Goal: Information Seeking & Learning: Check status

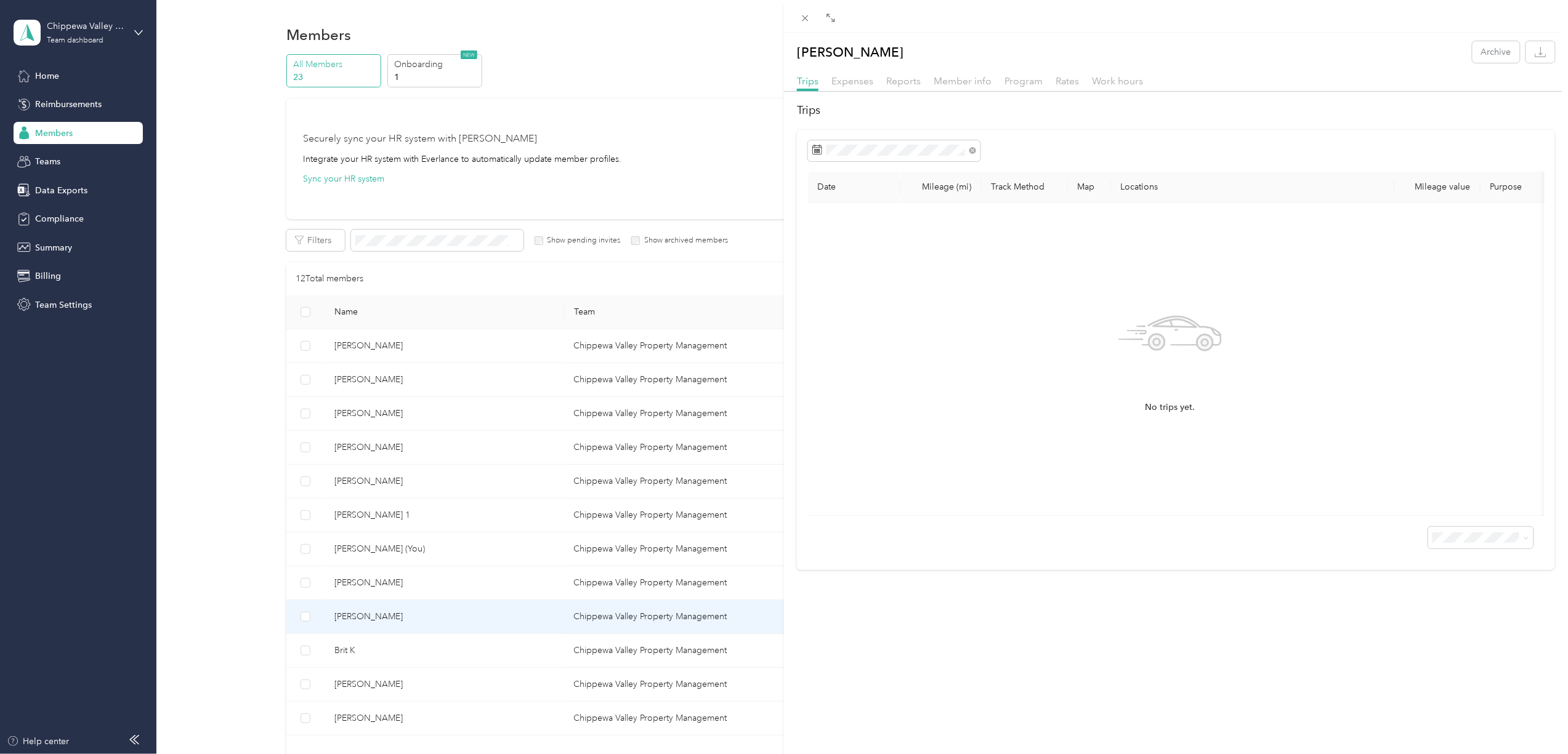
click at [389, 345] on div "[PERSON_NAME] K Archive Trips Expenses Reports Member info Program Rates Work h…" at bounding box center [784, 377] width 1568 height 754
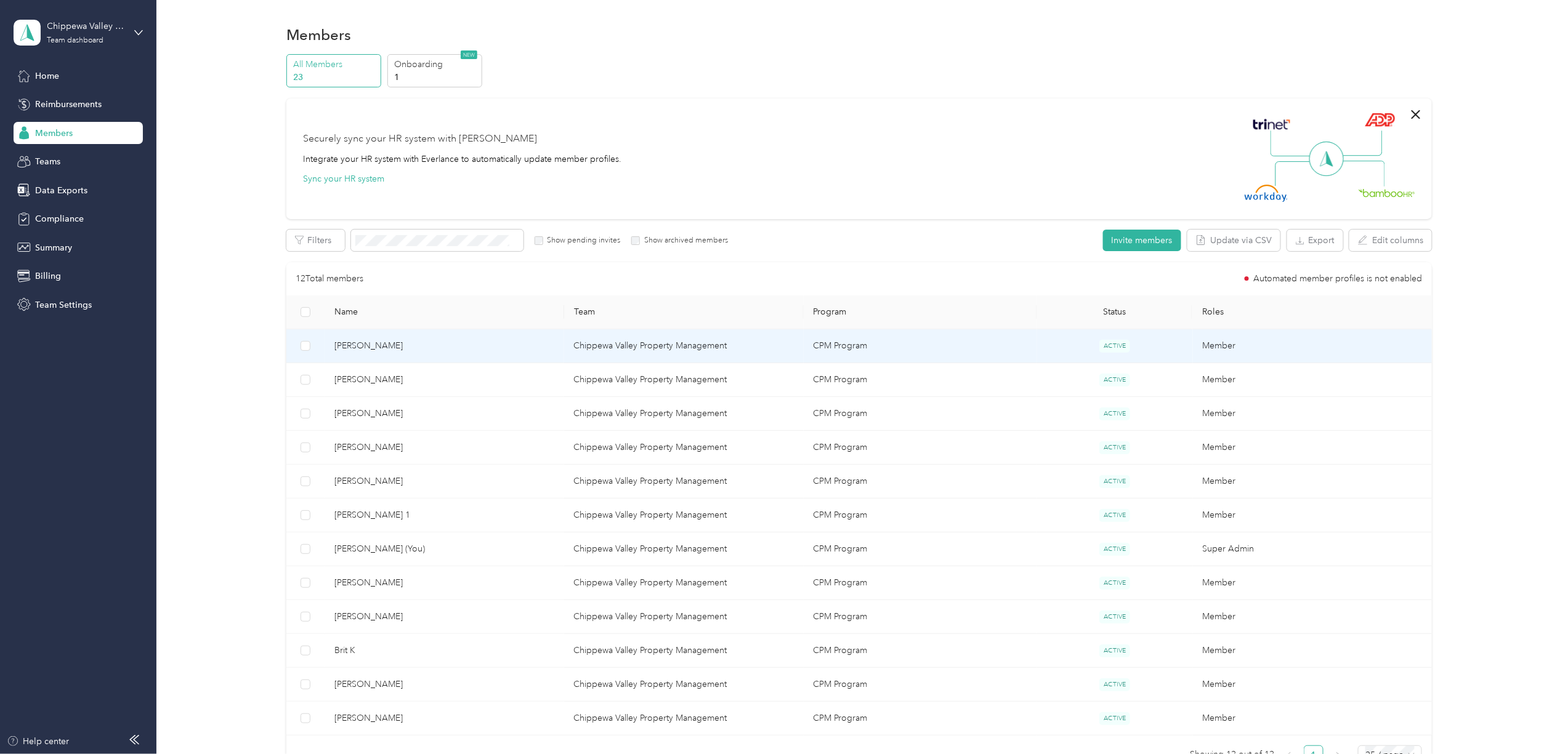
click at [389, 346] on span "[PERSON_NAME]" at bounding box center [444, 345] width 220 height 14
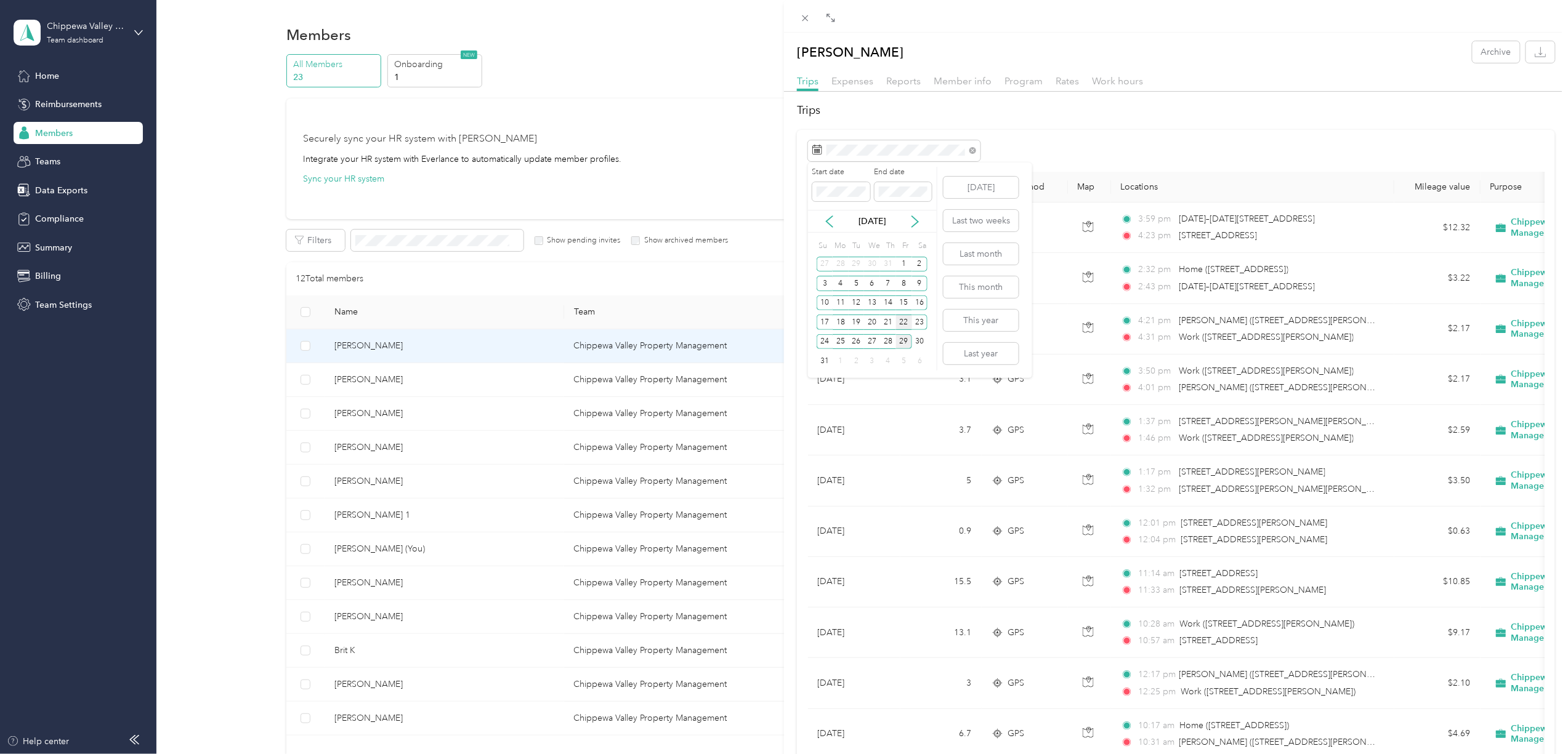
click at [905, 325] on div "22" at bounding box center [904, 322] width 16 height 15
click at [887, 338] on div "28" at bounding box center [888, 341] width 16 height 15
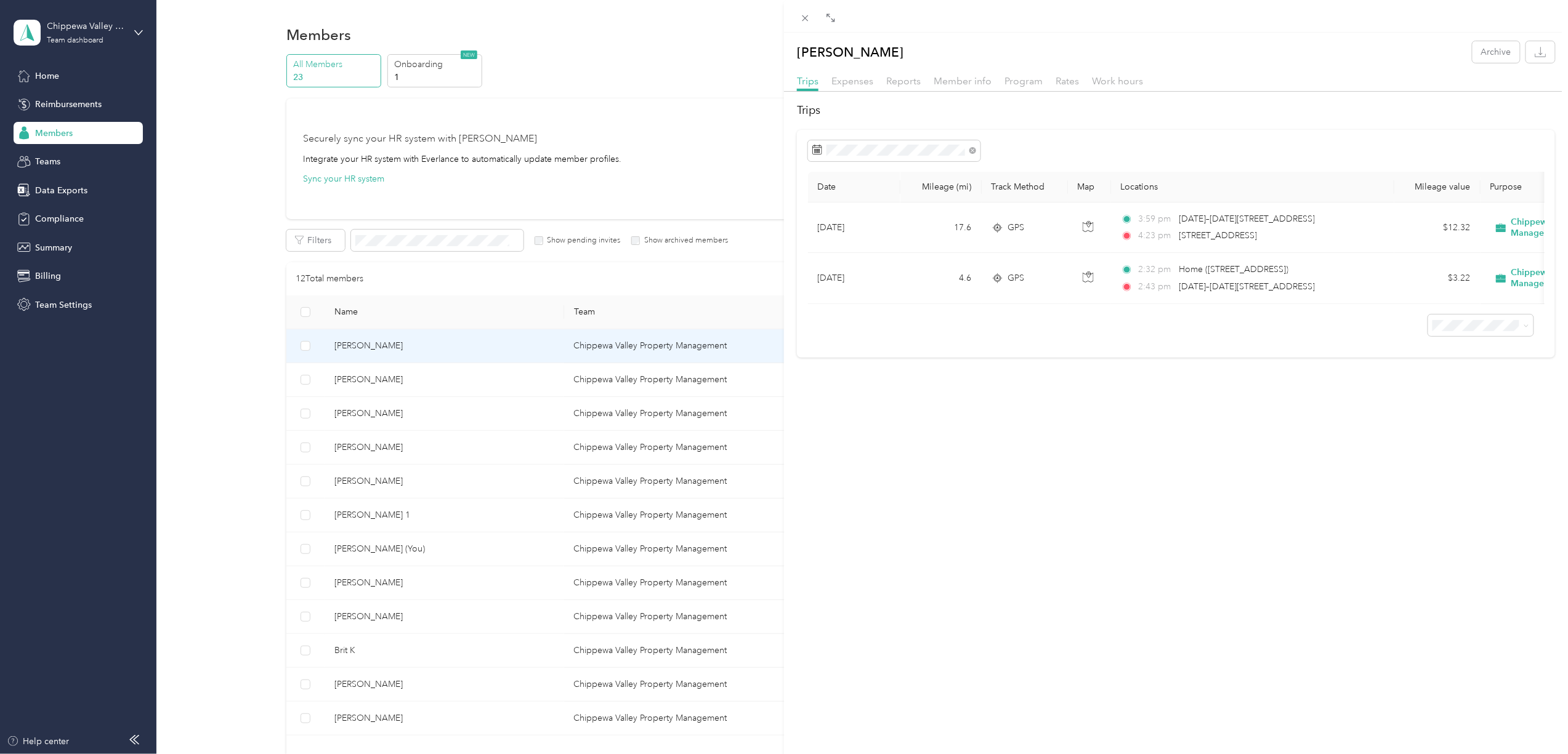
click at [359, 383] on div "[PERSON_NAME] Archive Trips Expenses Reports Member info Program Rates Work hou…" at bounding box center [784, 377] width 1568 height 754
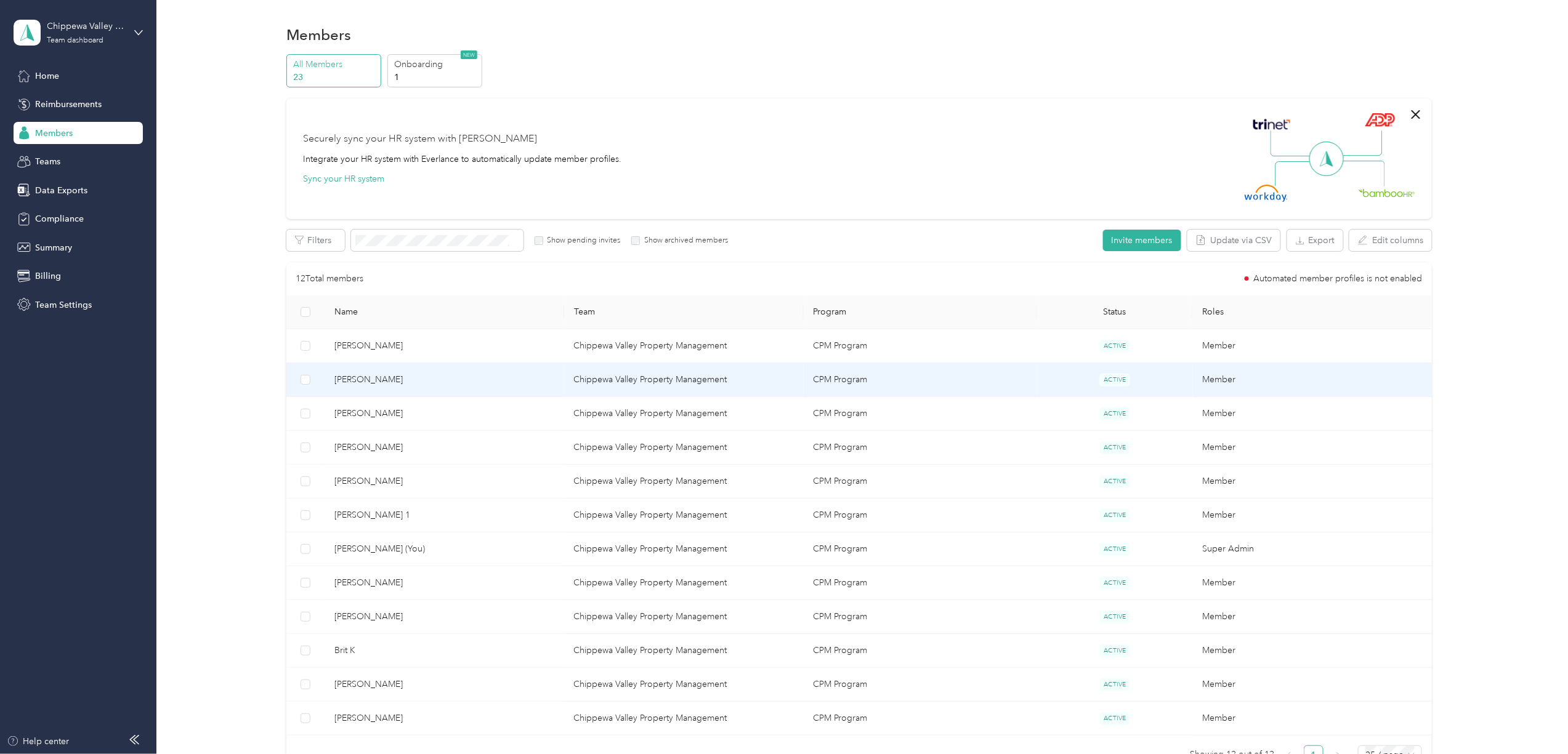
click at [359, 383] on span "[PERSON_NAME]" at bounding box center [444, 379] width 220 height 14
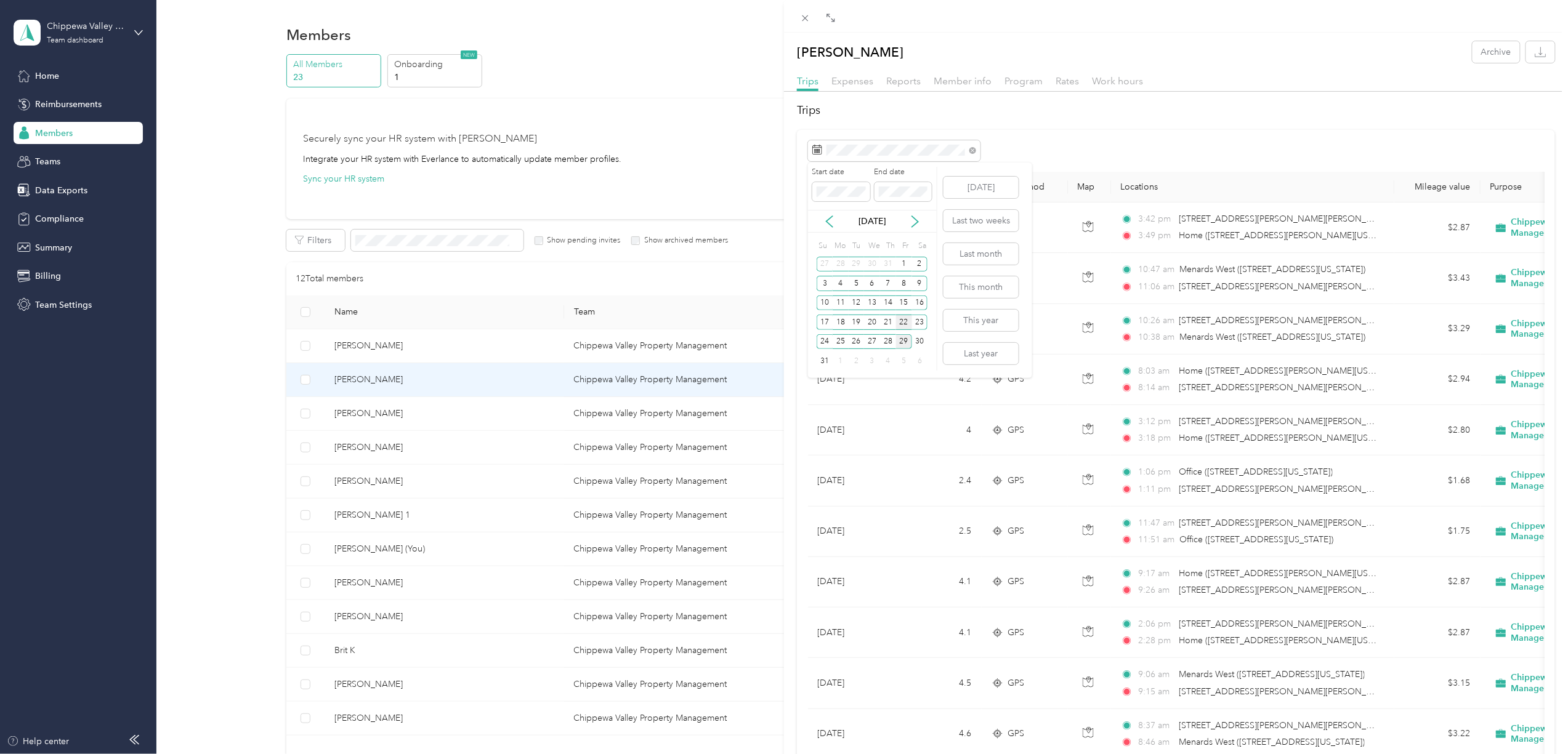
click at [905, 320] on div "22" at bounding box center [904, 322] width 16 height 15
click at [887, 341] on div "28" at bounding box center [888, 341] width 16 height 15
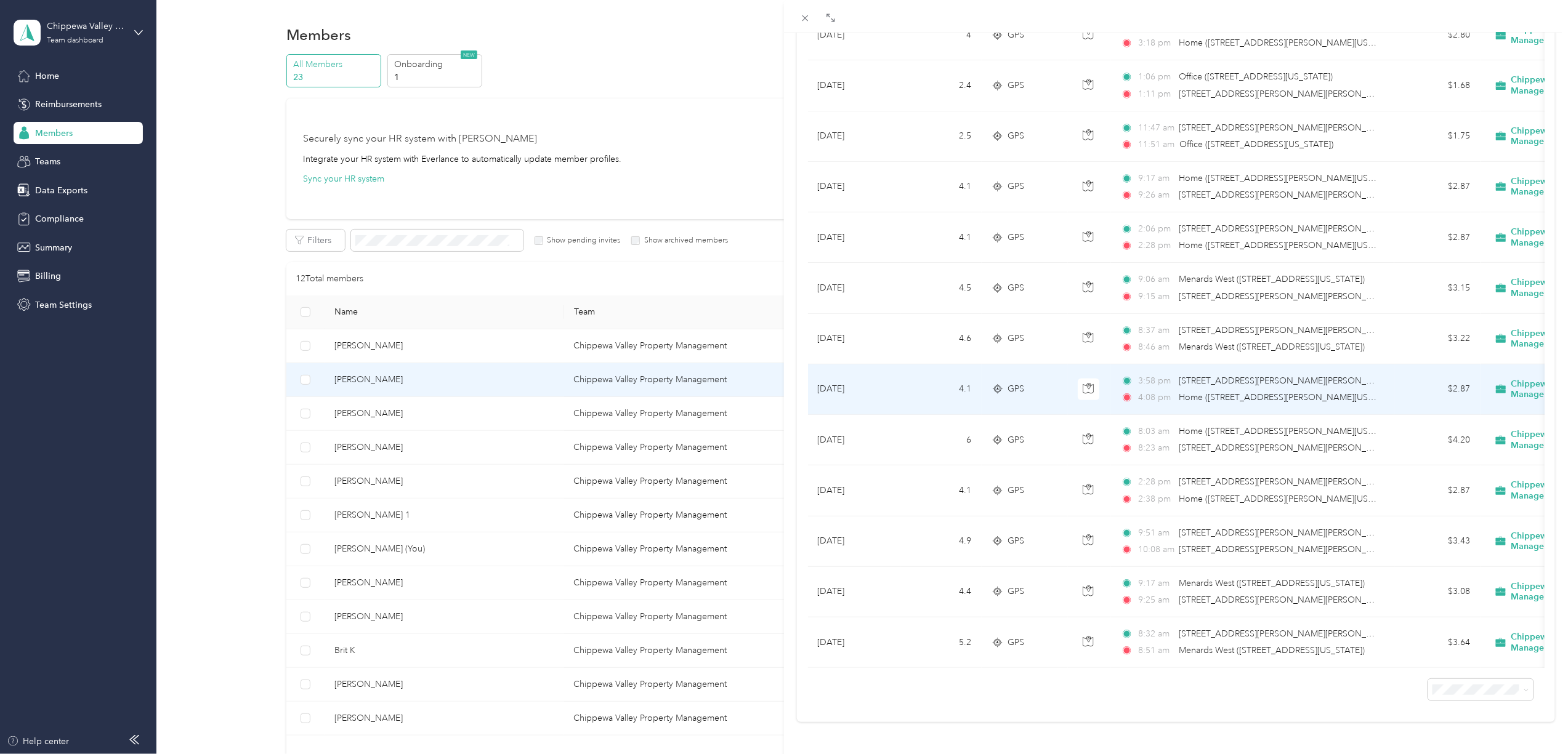
scroll to position [423, 0]
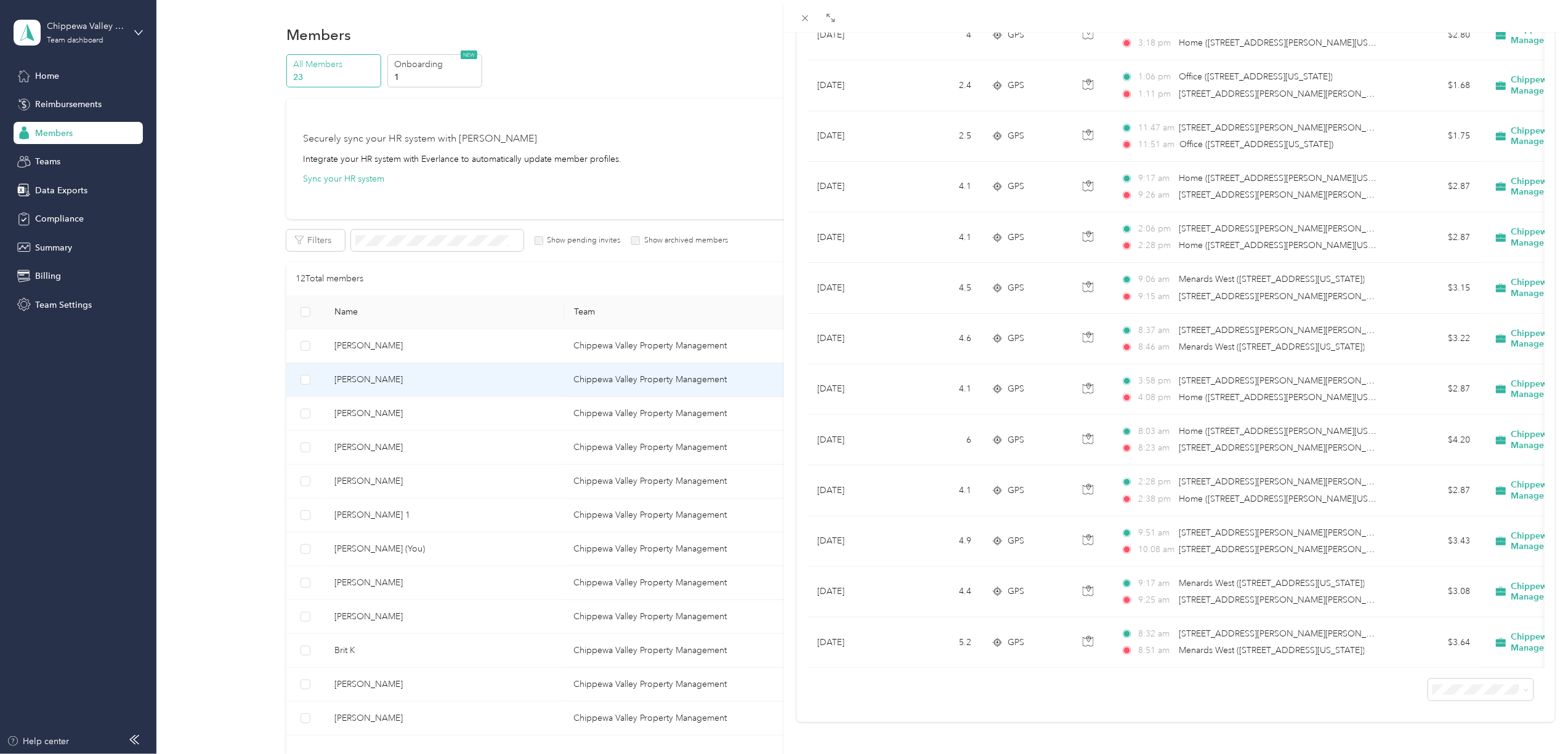
click at [382, 413] on div "[PERSON_NAME] Archive Trips Expenses Reports Member info Program Rates Work hou…" at bounding box center [784, 377] width 1568 height 754
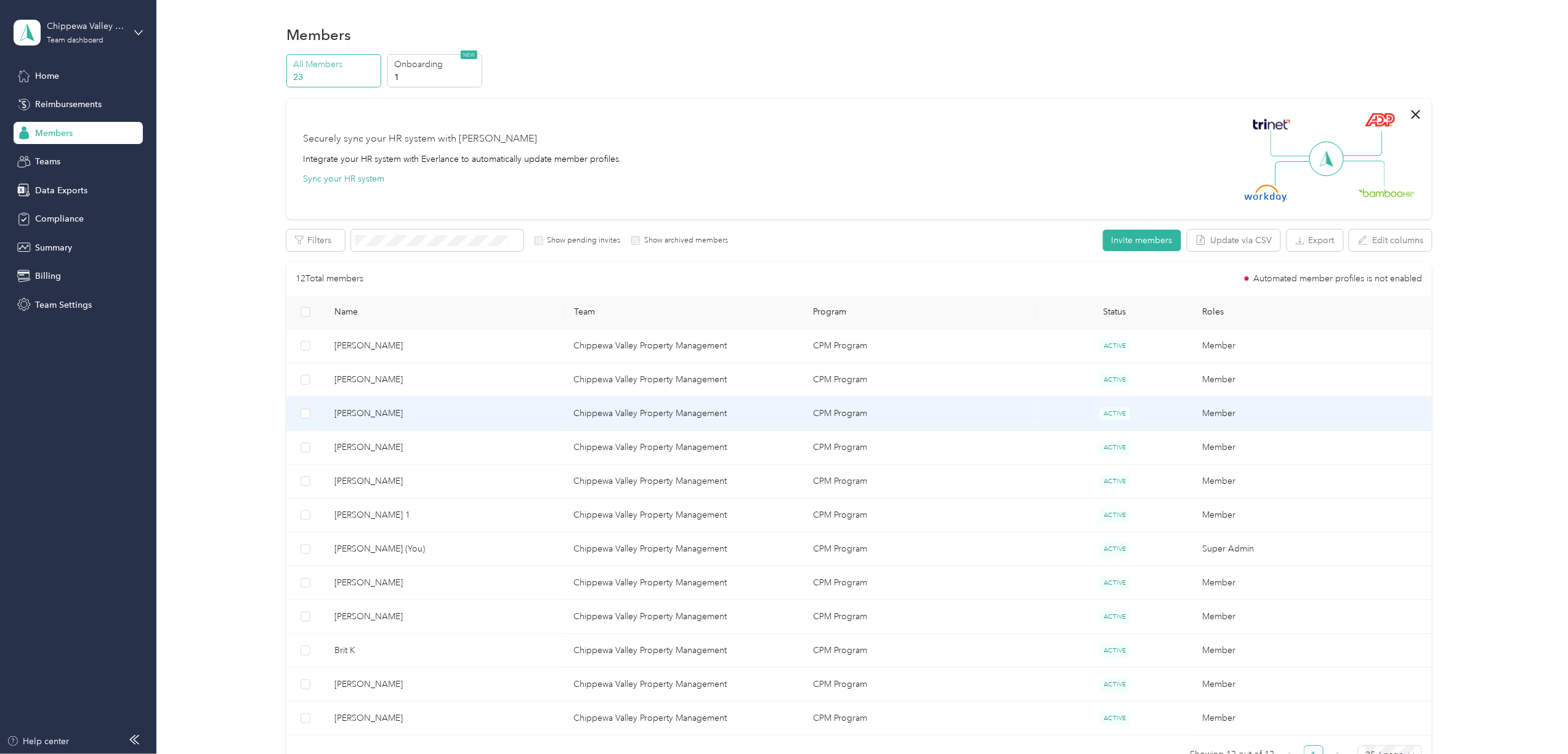
click at [377, 415] on span "[PERSON_NAME]" at bounding box center [444, 413] width 220 height 14
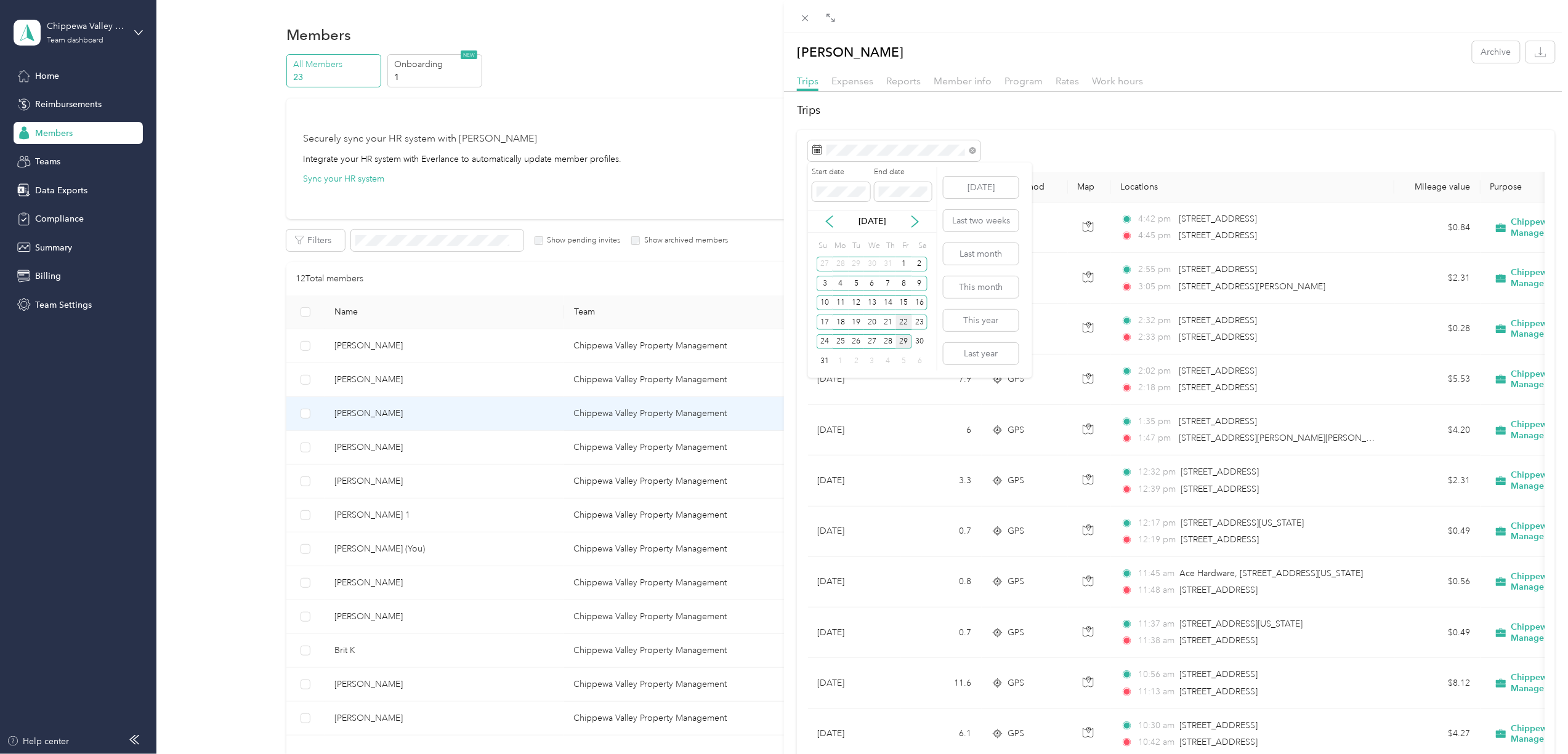
click at [907, 323] on div "22" at bounding box center [904, 322] width 16 height 15
click at [890, 343] on div "28" at bounding box center [888, 341] width 16 height 15
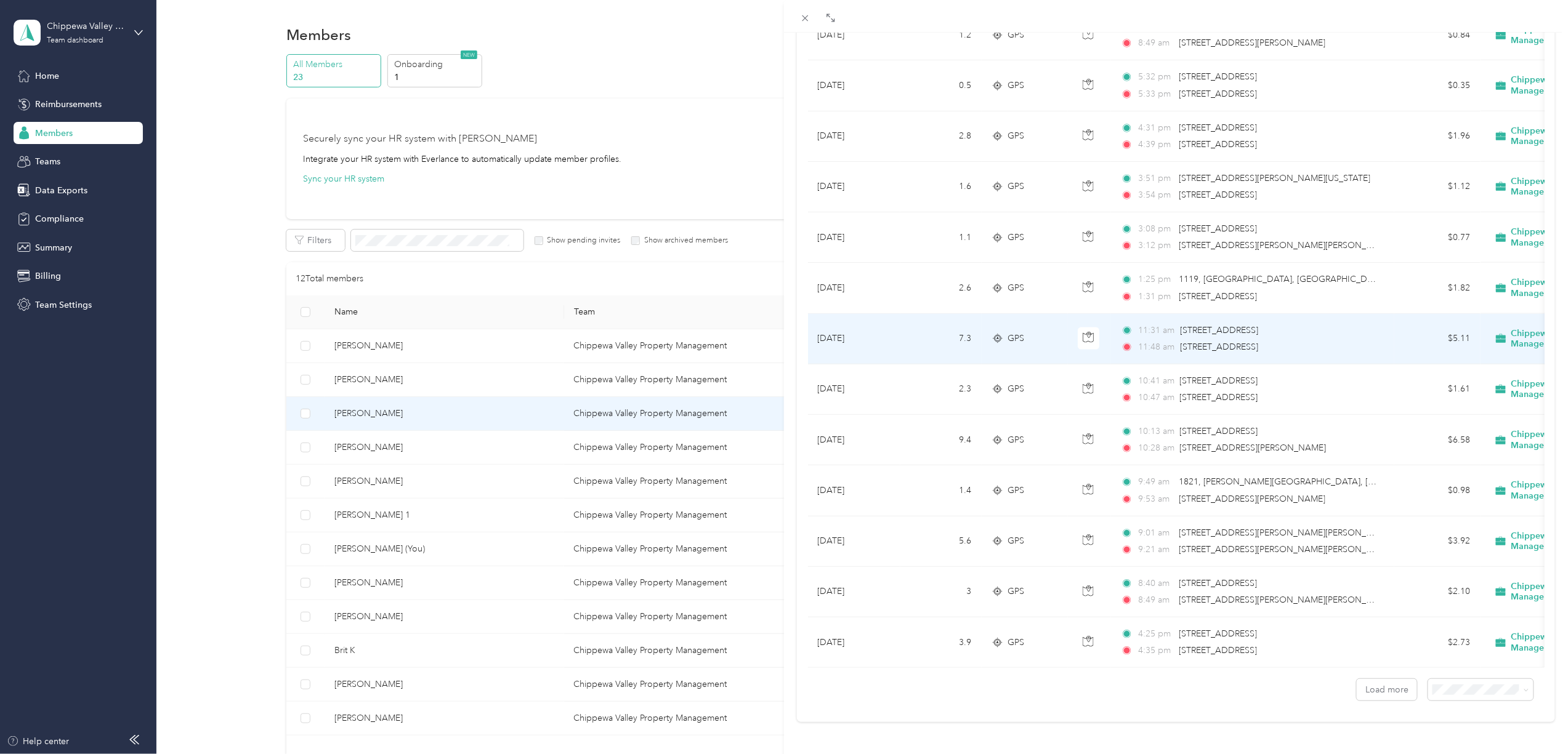
scroll to position [830, 0]
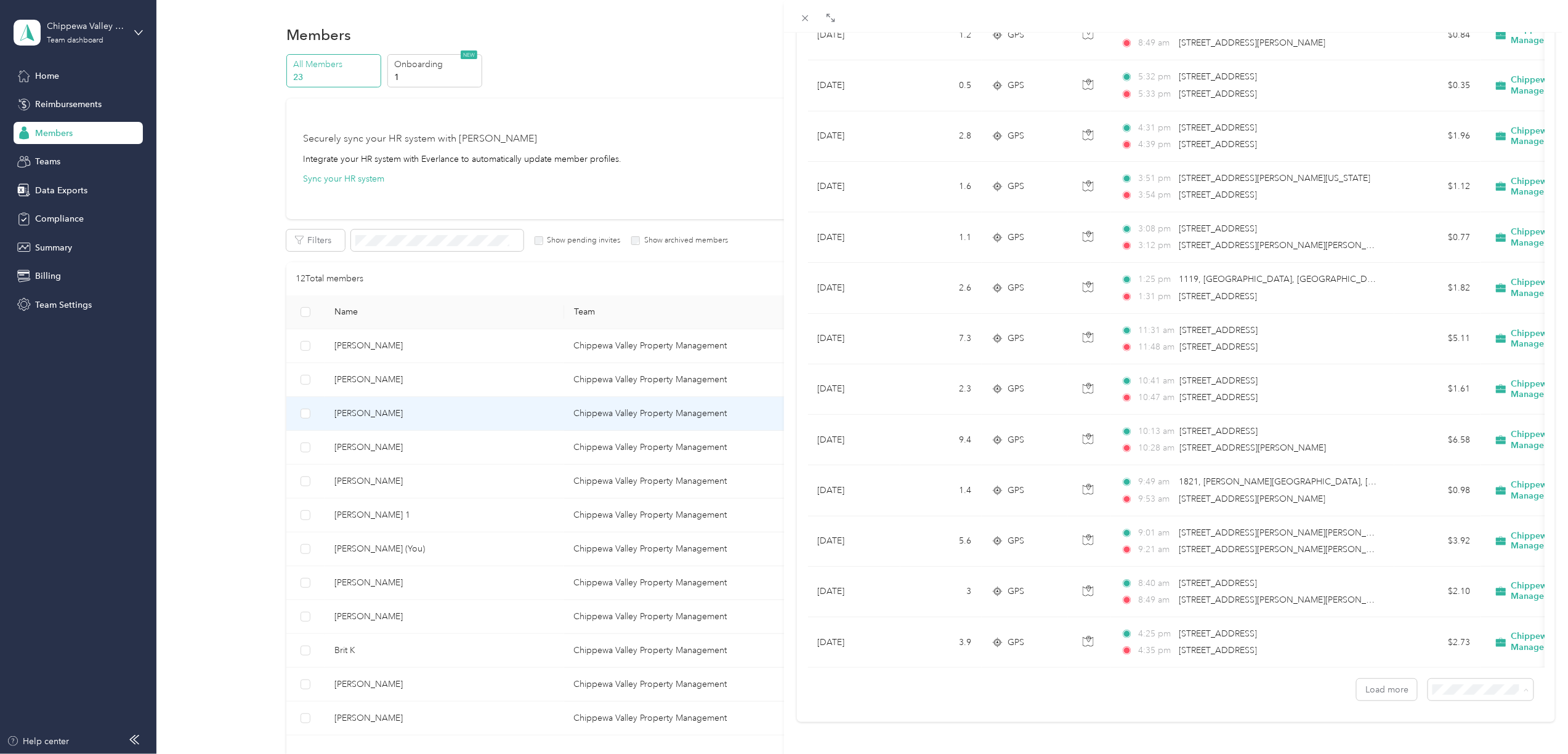
click at [1446, 658] on div "100 per load" at bounding box center [1468, 654] width 88 height 13
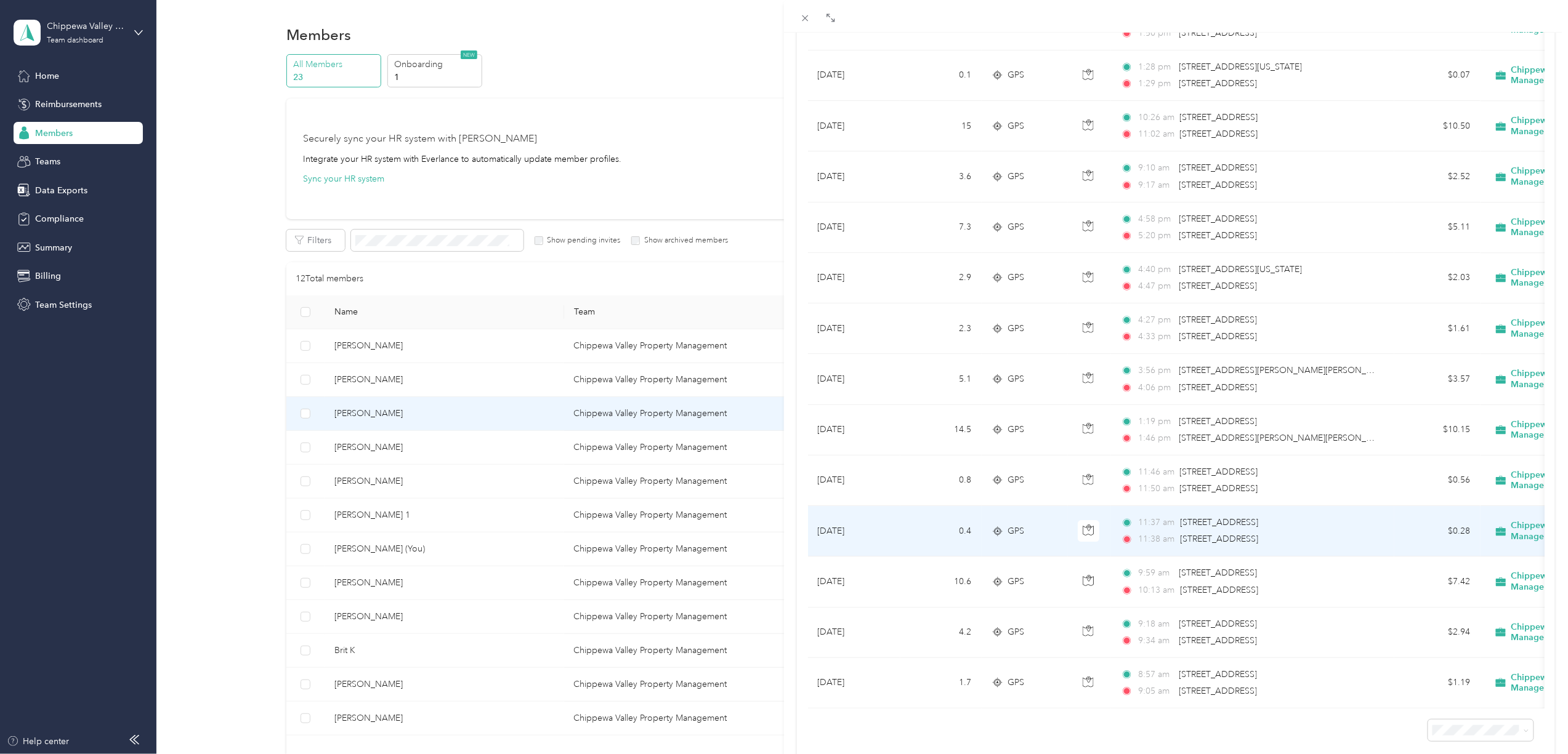
scroll to position [1796, 0]
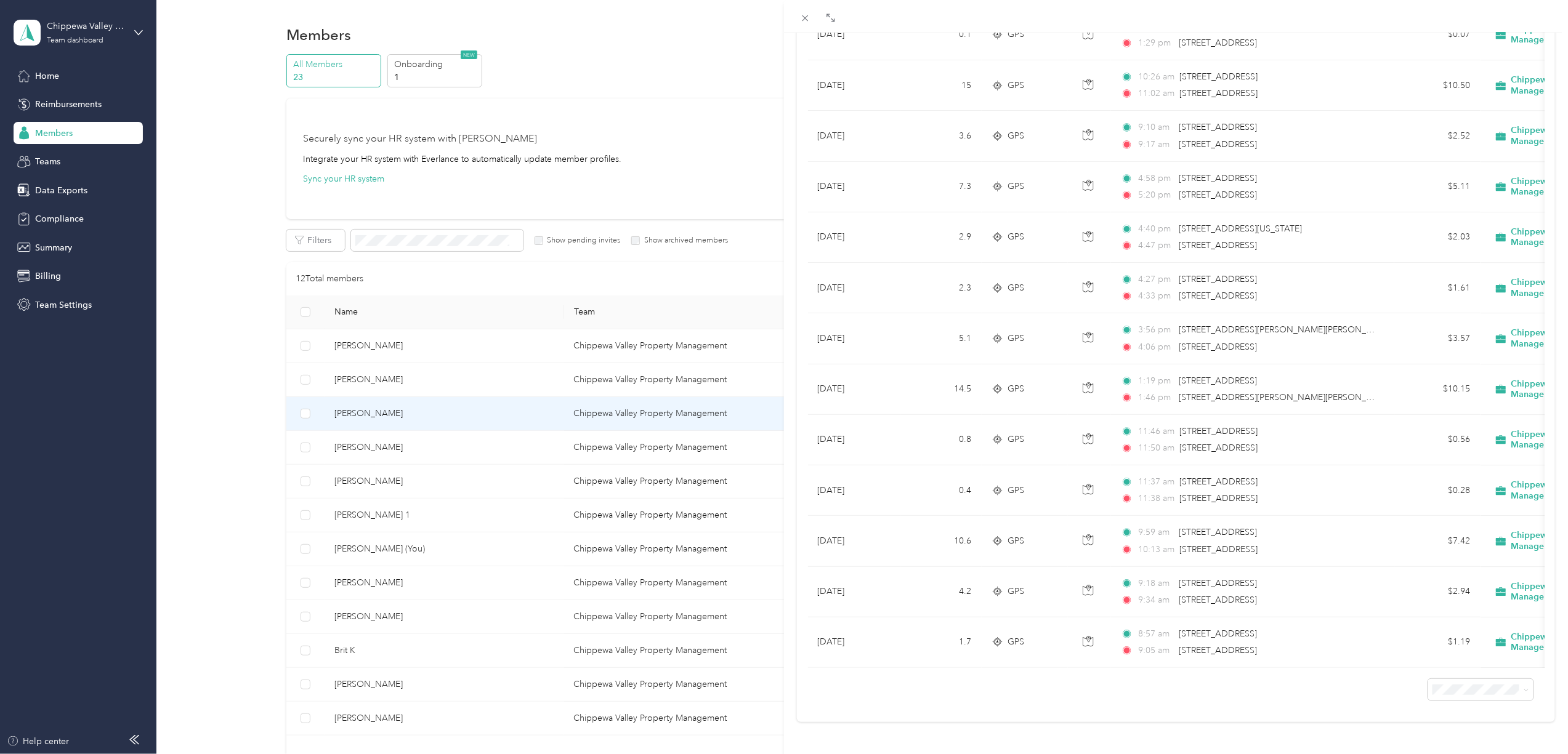
click at [422, 448] on div "[PERSON_NAME] Archive Trips Expenses Reports Member info Program Rates Work hou…" at bounding box center [784, 377] width 1568 height 754
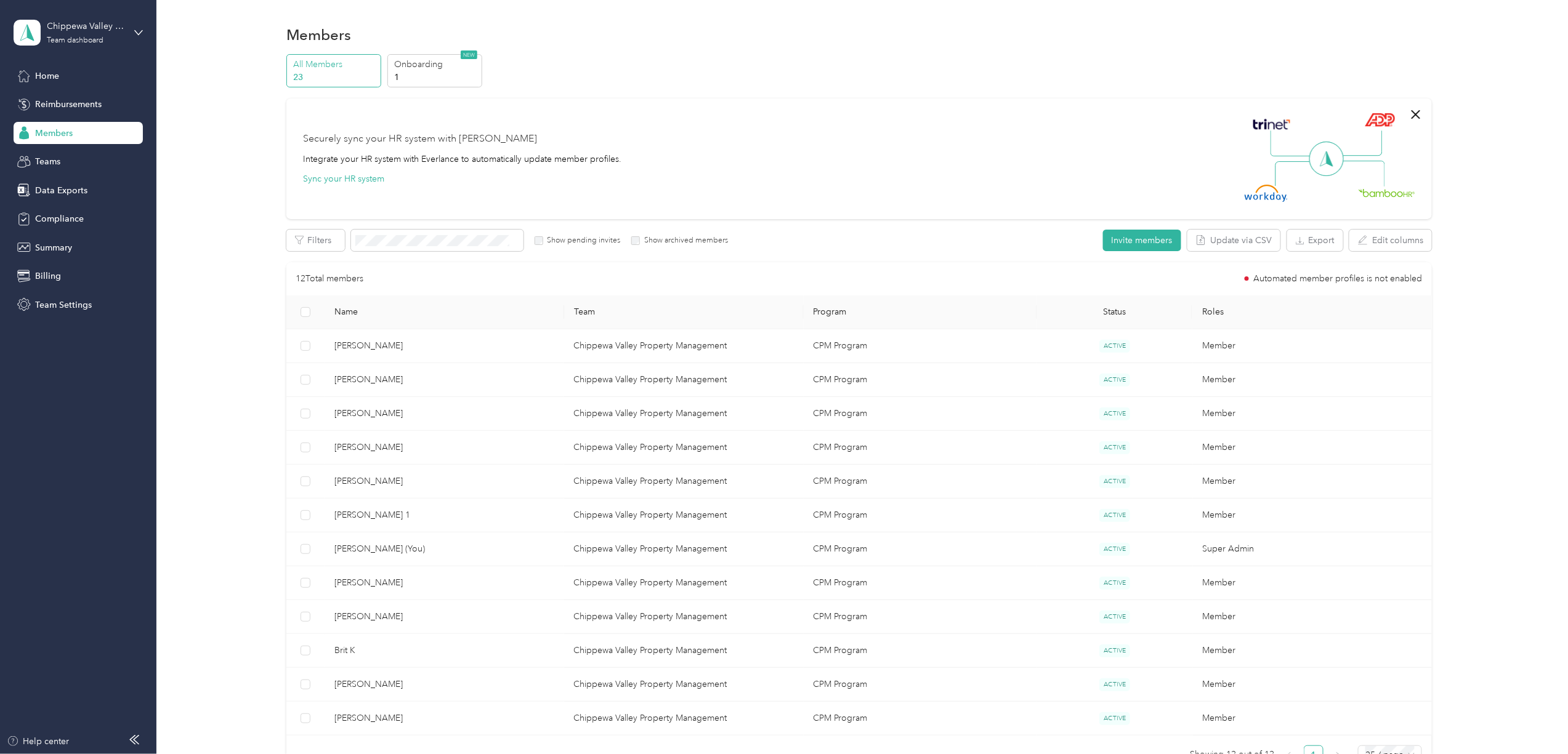
click at [416, 448] on div at bounding box center [784, 377] width 1568 height 754
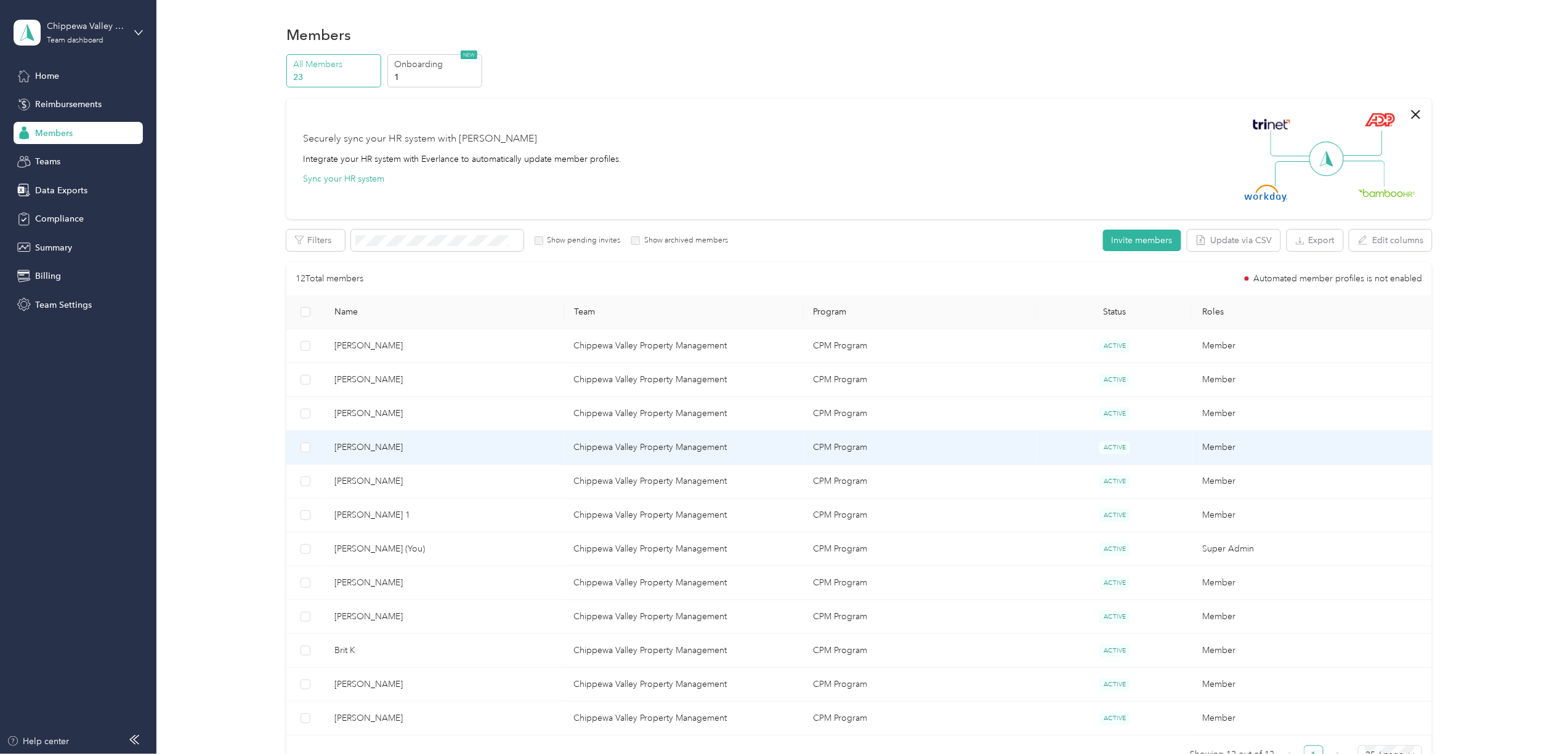
click at [416, 448] on span "[PERSON_NAME]" at bounding box center [444, 447] width 220 height 14
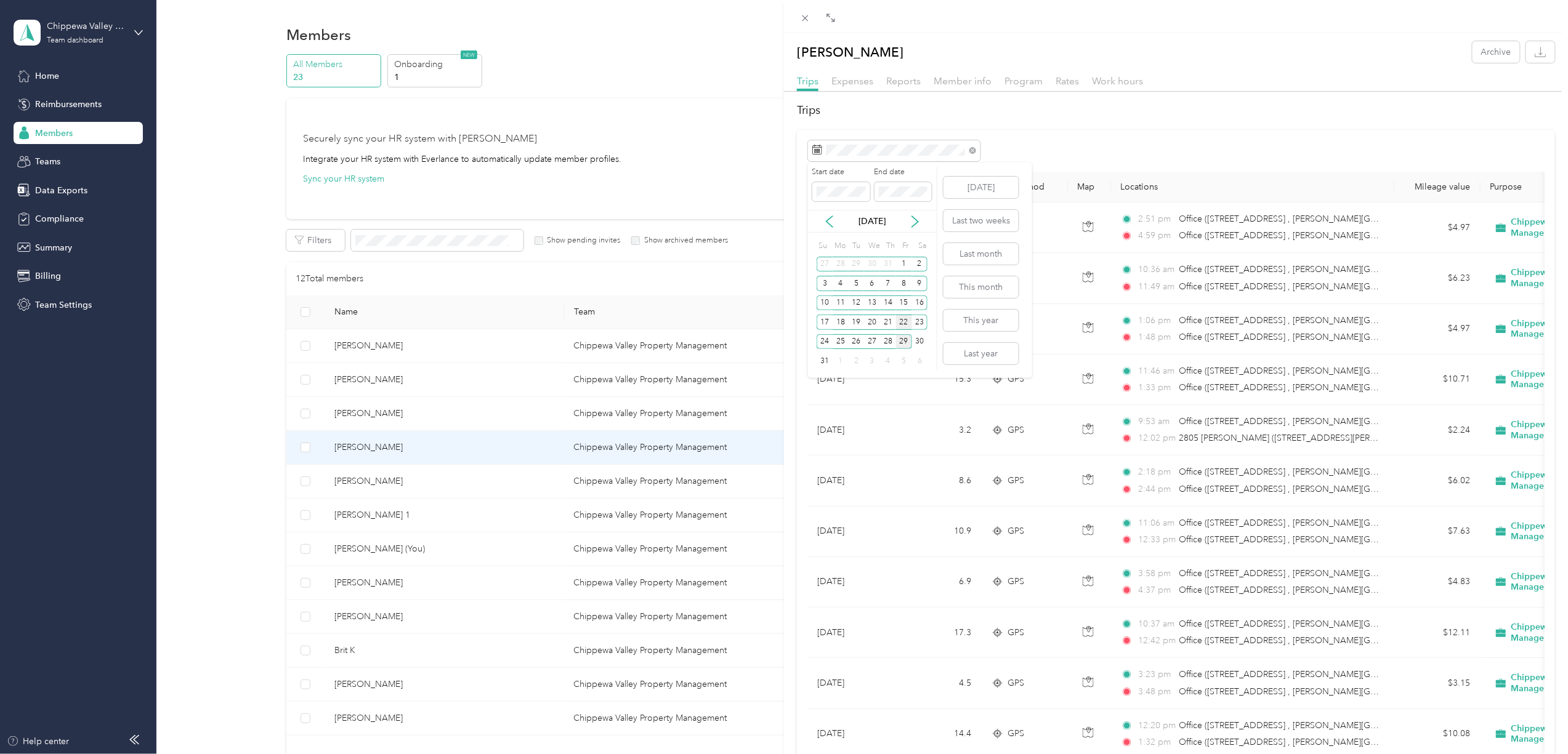
click at [903, 320] on div "22" at bounding box center [904, 322] width 16 height 15
click at [887, 340] on div "28" at bounding box center [888, 341] width 16 height 15
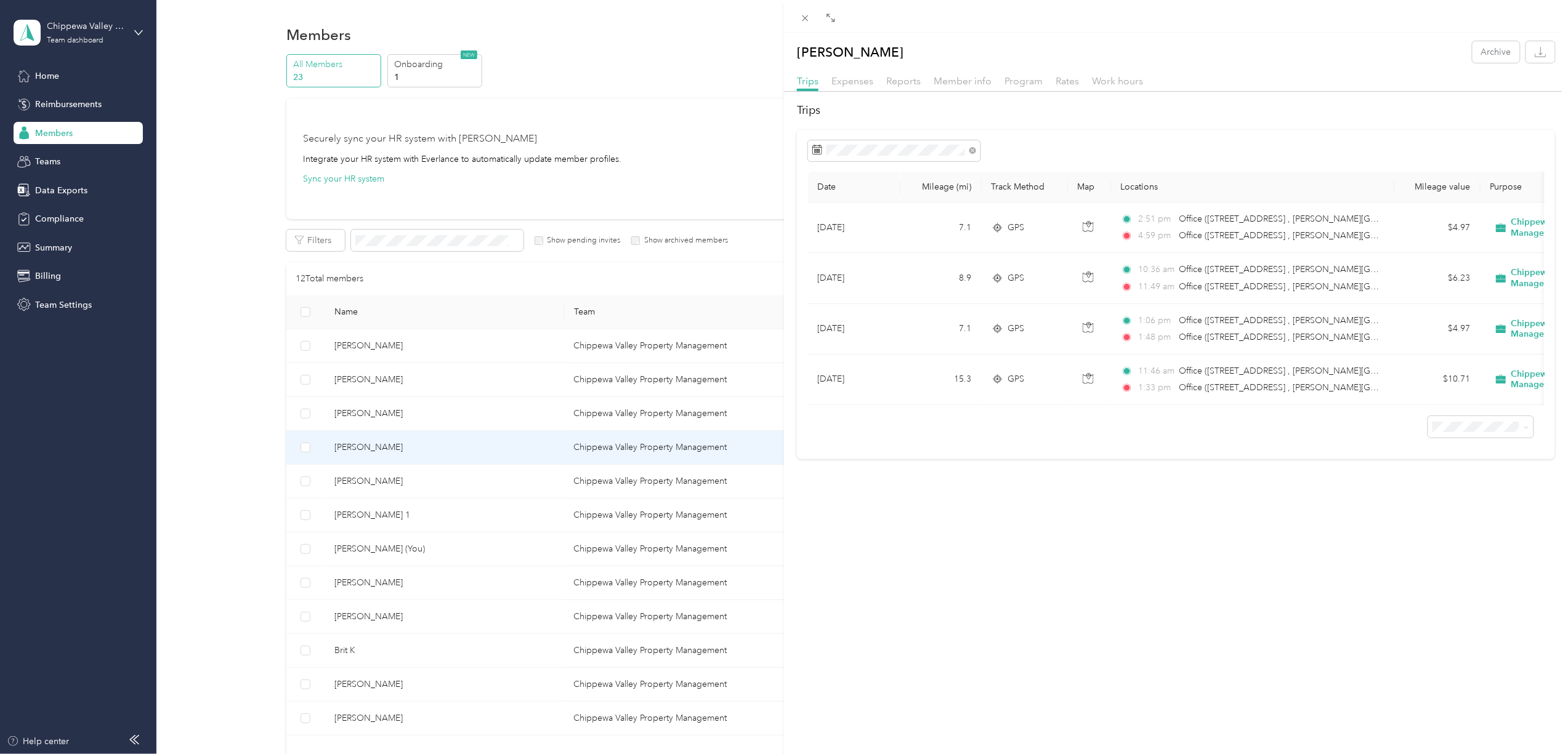
drag, startPoint x: 348, startPoint y: 483, endPoint x: 355, endPoint y: 486, distance: 7.6
click at [348, 483] on div "[PERSON_NAME] Archive Trips Expenses Reports Member info Program Rates Work hou…" at bounding box center [784, 377] width 1568 height 754
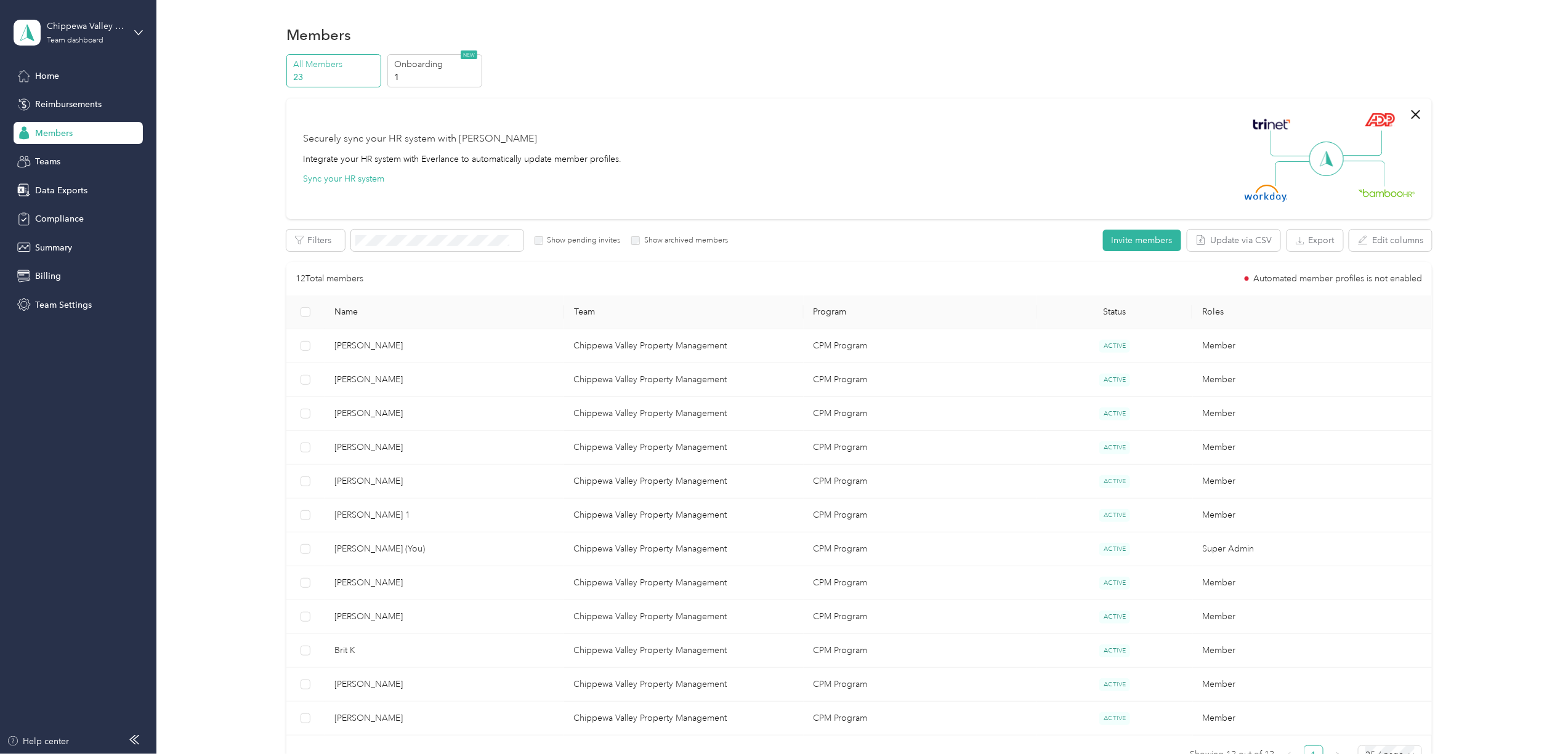
click at [397, 482] on span "[PERSON_NAME]" at bounding box center [444, 481] width 220 height 14
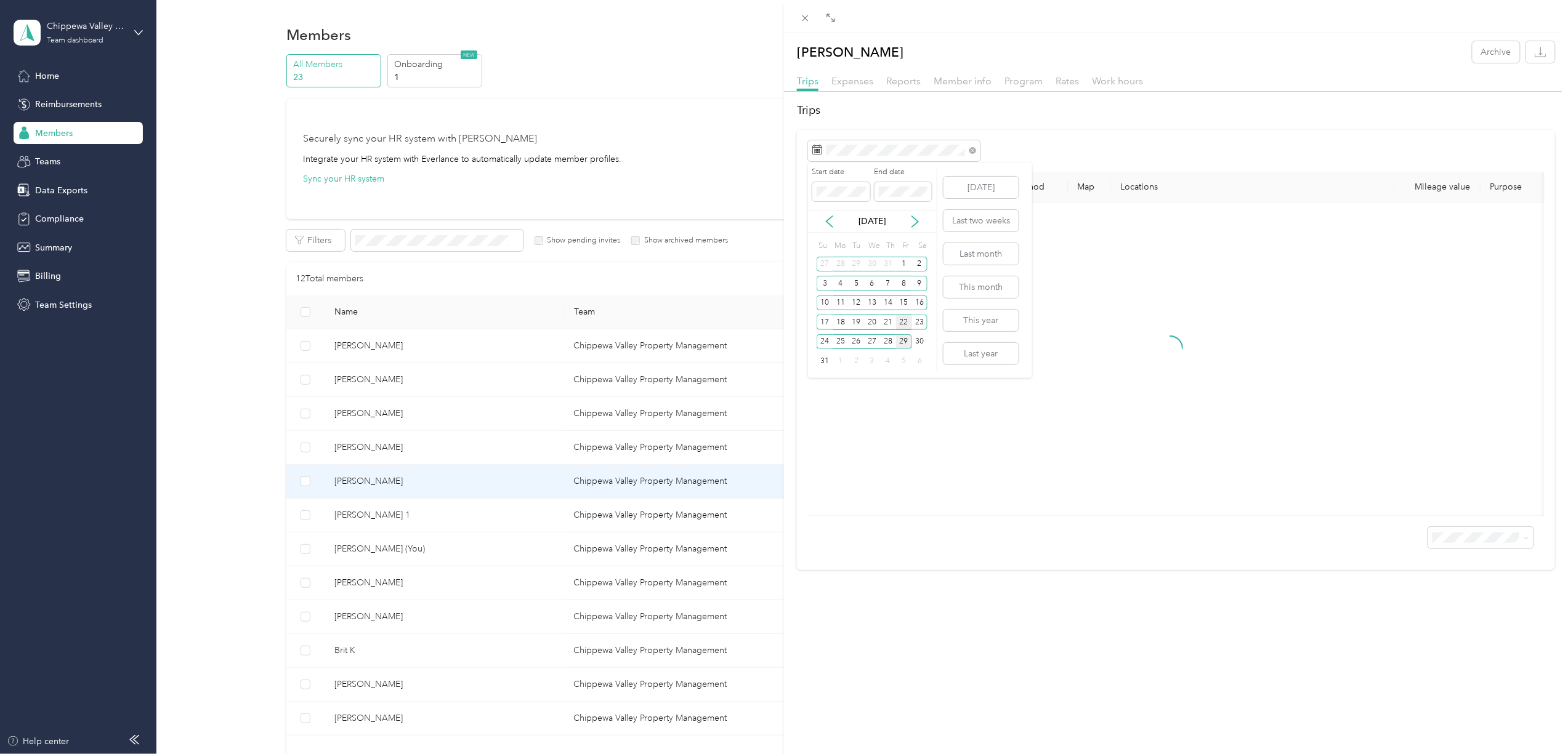
click at [906, 320] on div "22" at bounding box center [904, 322] width 16 height 15
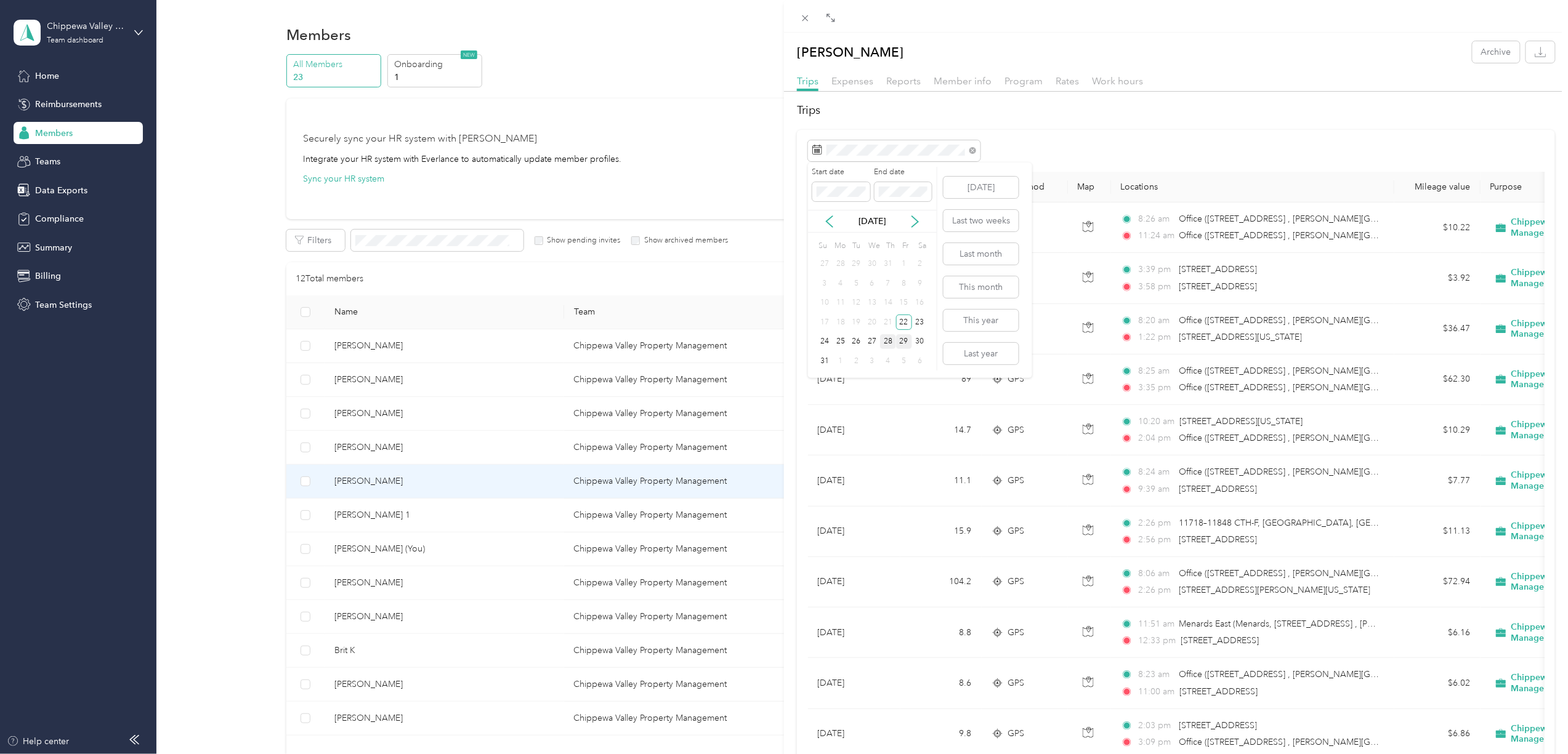
click at [887, 341] on div "28" at bounding box center [888, 341] width 16 height 15
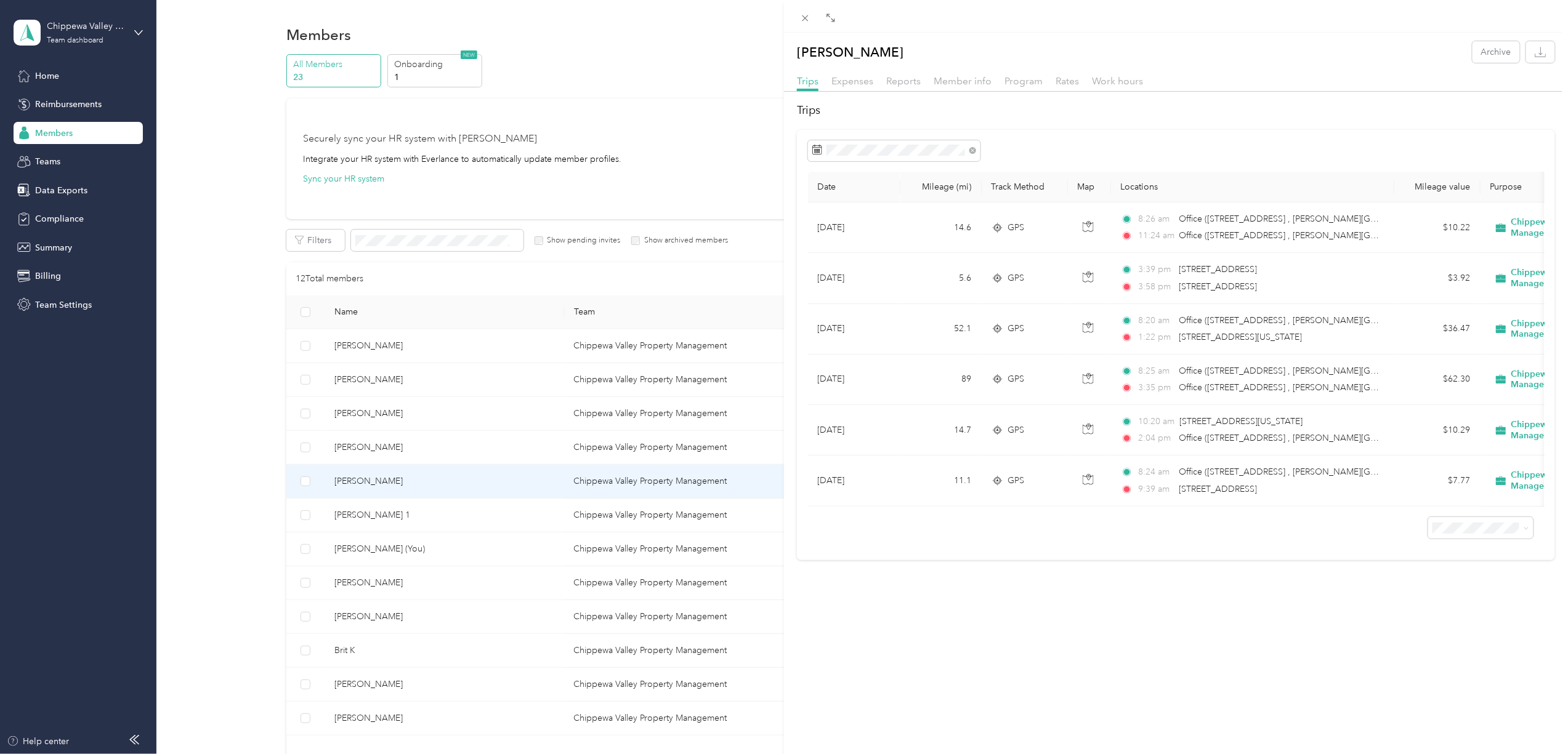
click at [360, 517] on div "[PERSON_NAME] Archive Trips Expenses Reports Member info Program Rates Work hou…" at bounding box center [784, 377] width 1568 height 754
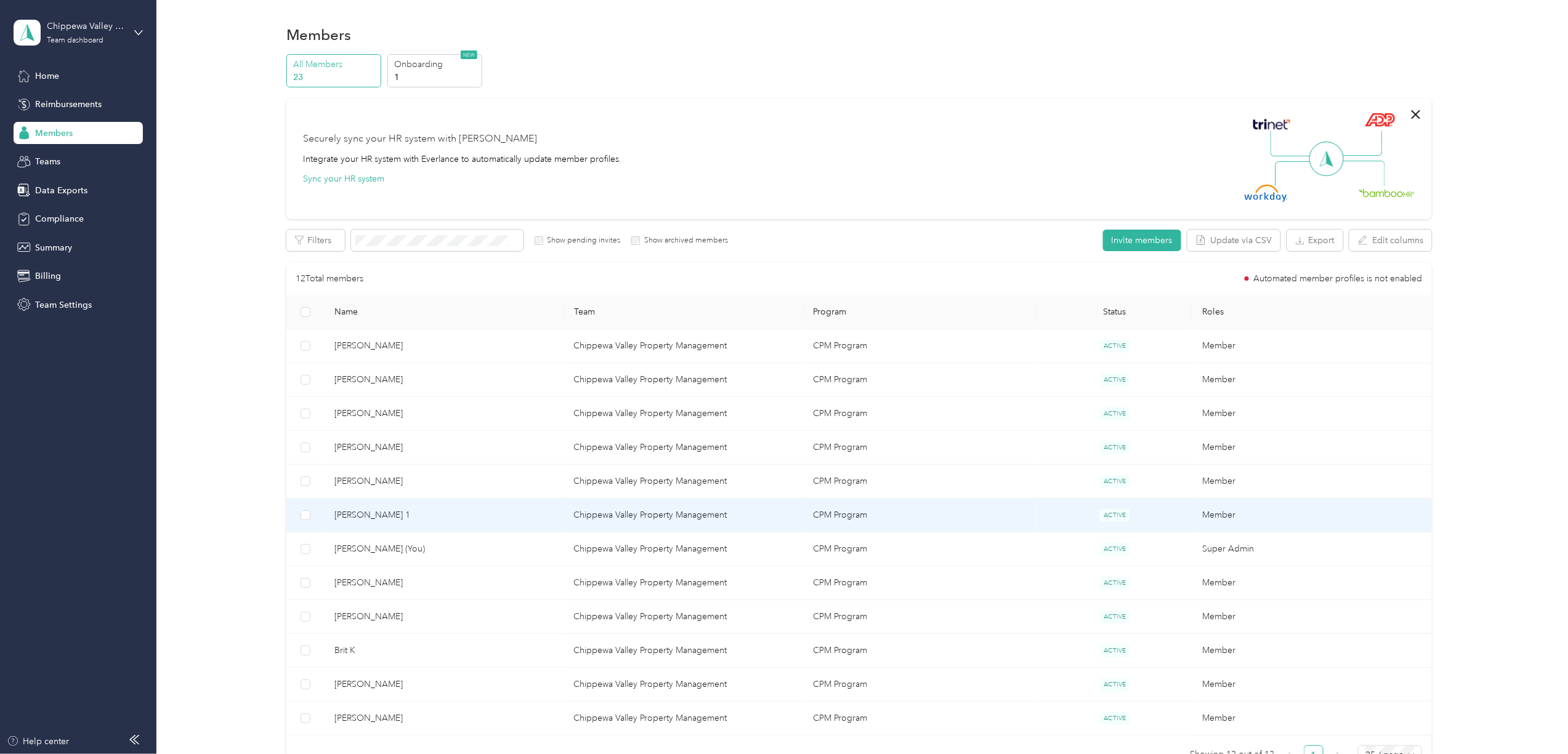
click at [366, 515] on span "[PERSON_NAME] 1" at bounding box center [444, 515] width 220 height 14
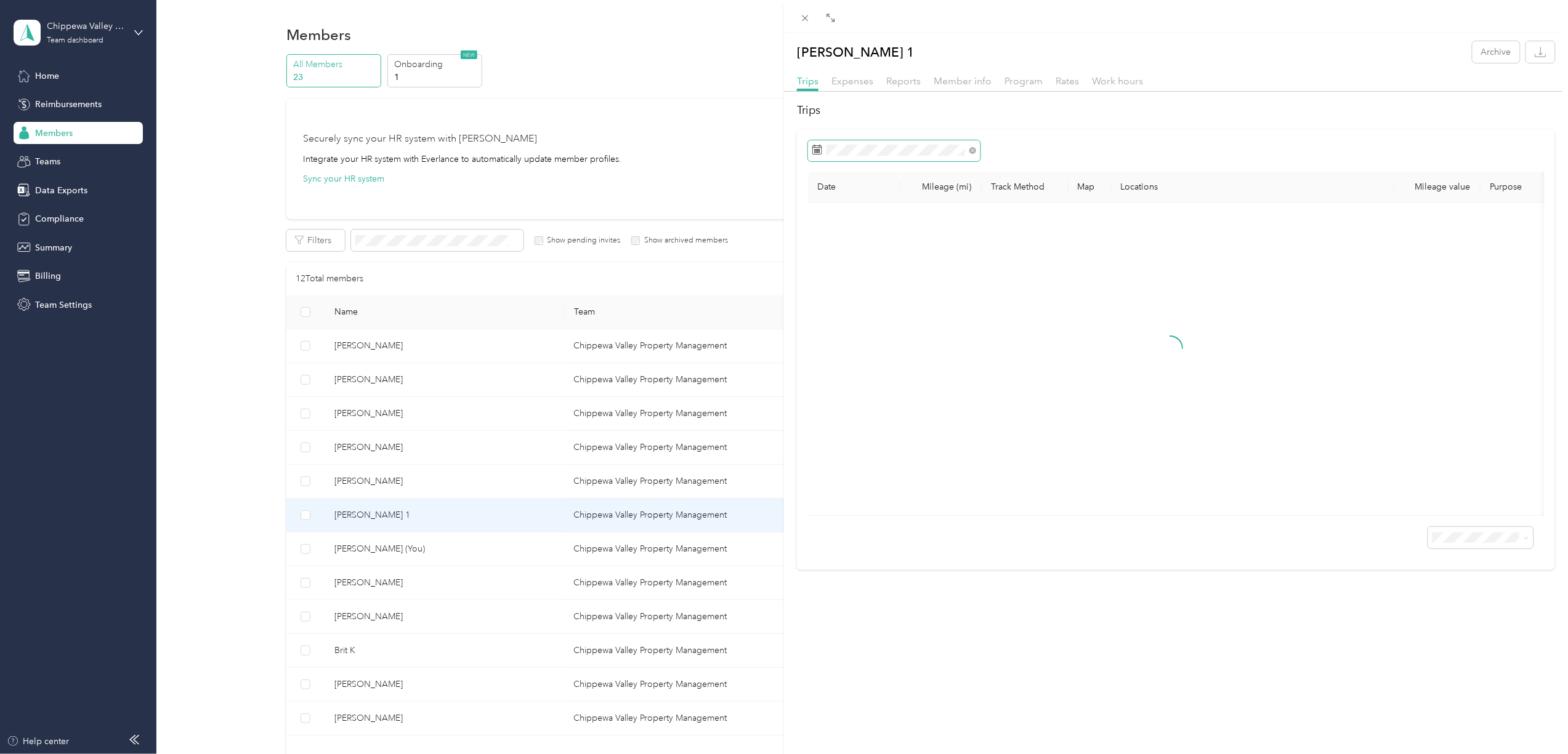
click at [860, 157] on span at bounding box center [894, 151] width 173 height 21
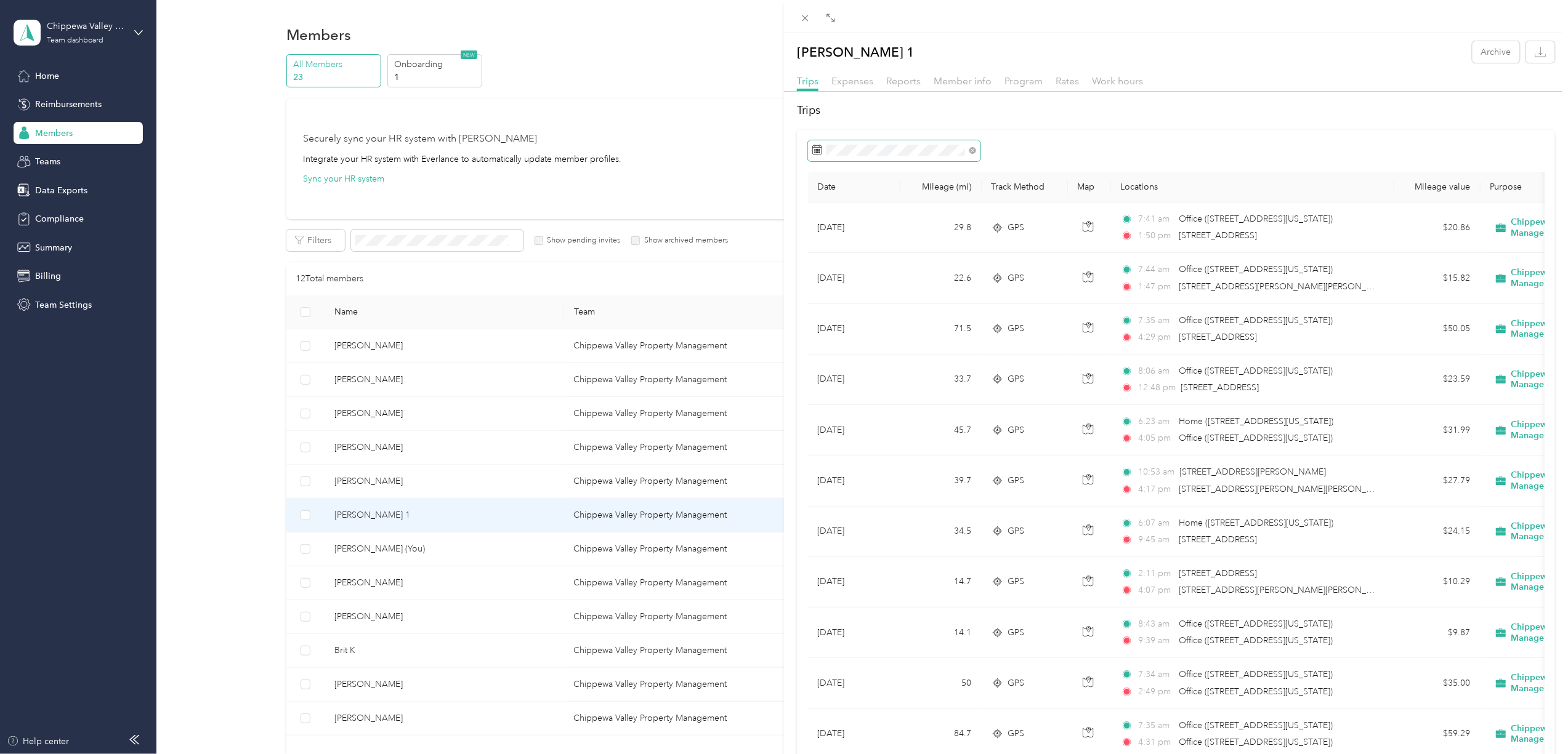
click at [855, 143] on span at bounding box center [894, 151] width 173 height 21
click at [904, 323] on div "22" at bounding box center [904, 322] width 16 height 15
click at [887, 341] on div "28" at bounding box center [888, 341] width 16 height 15
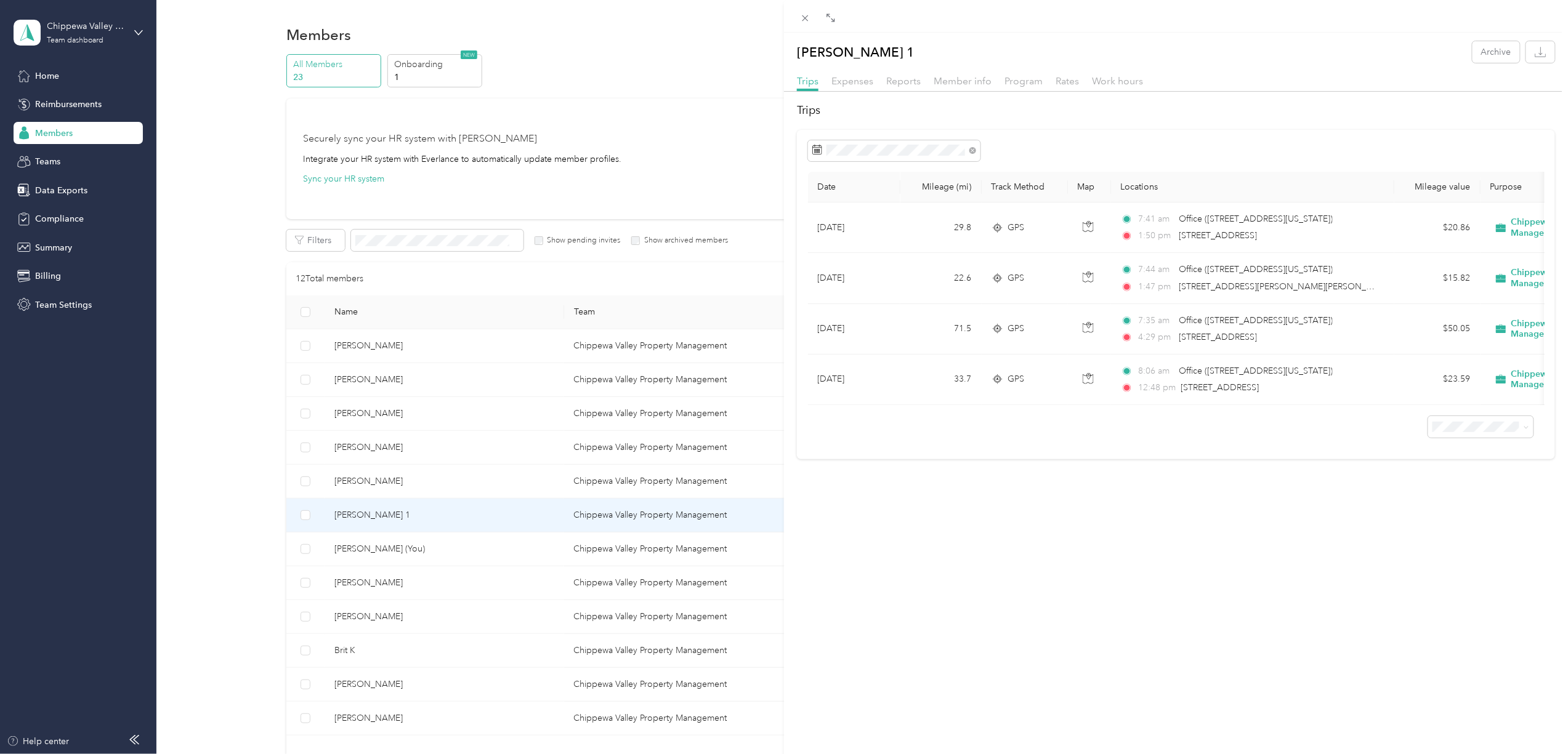
click at [387, 551] on div "[PERSON_NAME] 1 Archive Trips Expenses Reports Member info Program Rates Work h…" at bounding box center [784, 377] width 1568 height 754
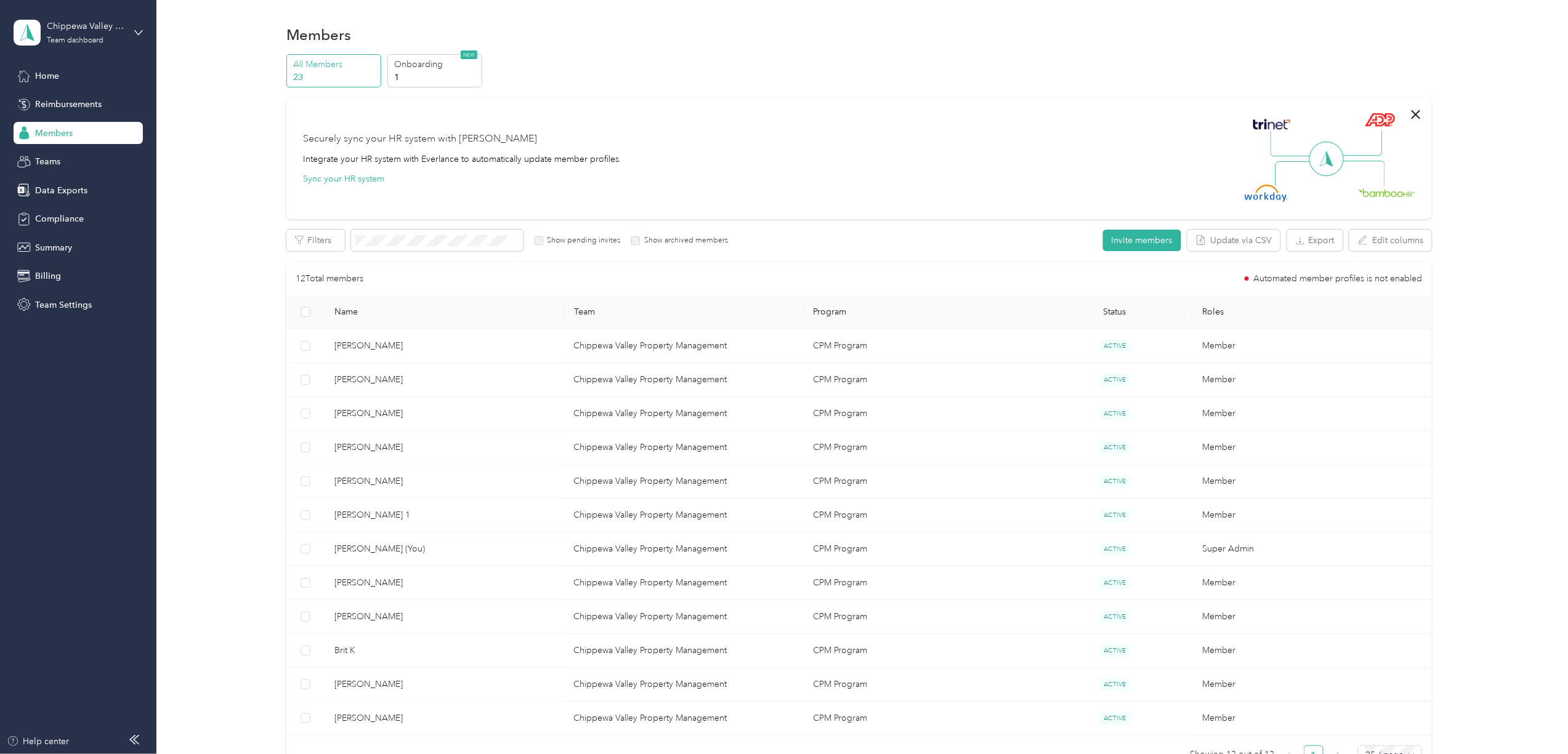
click at [359, 552] on div at bounding box center [784, 377] width 1568 height 754
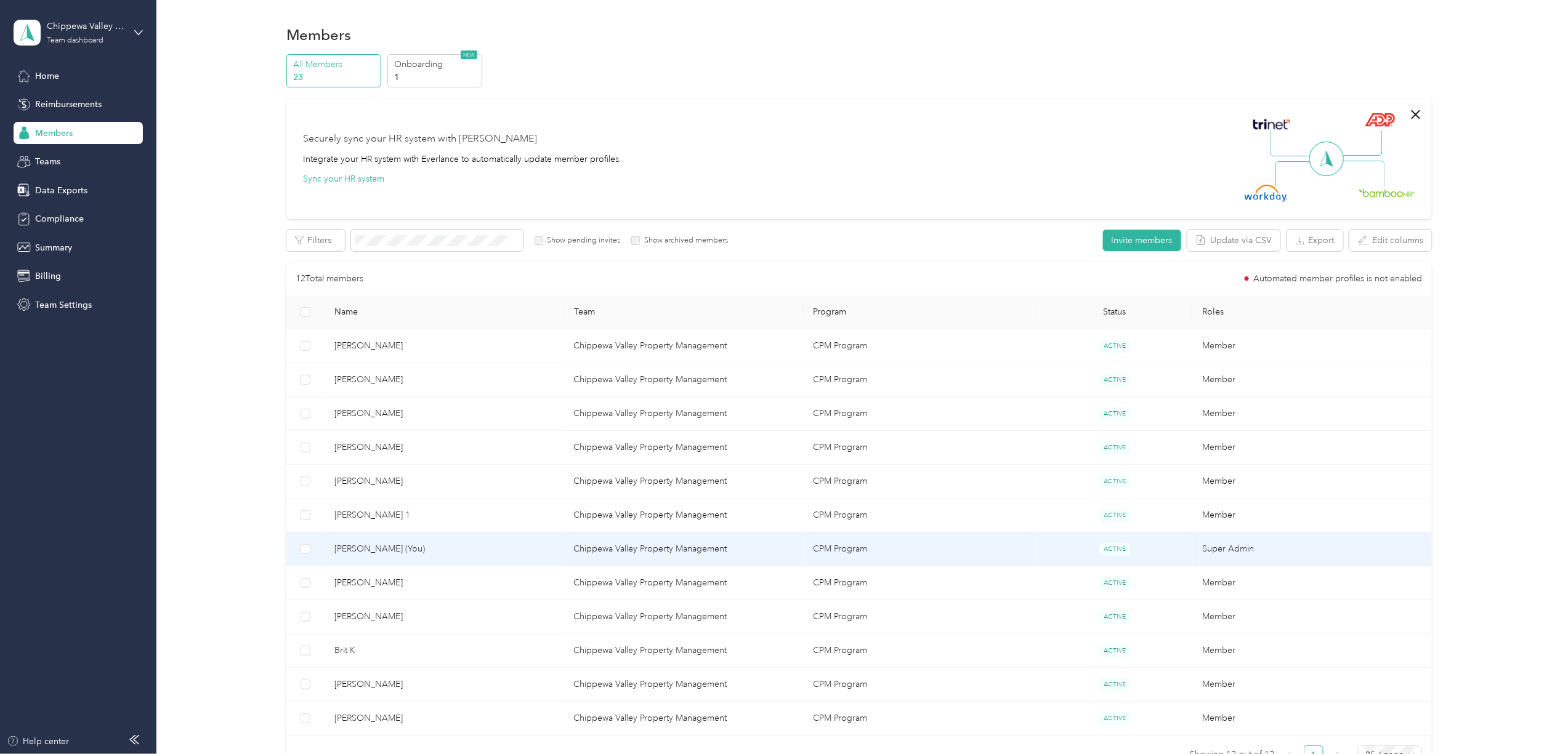
click at [359, 552] on span "[PERSON_NAME] (You)" at bounding box center [444, 549] width 220 height 14
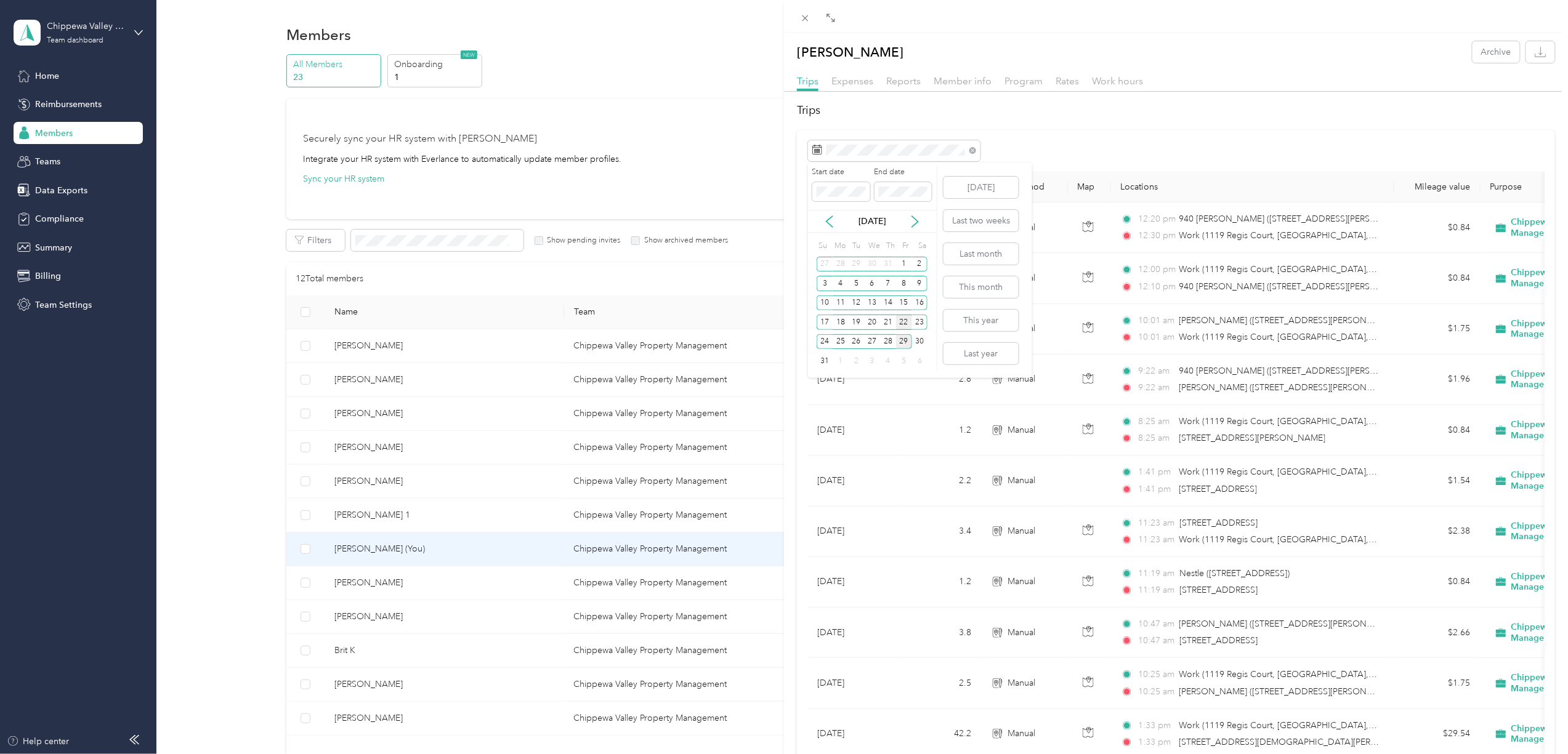
click at [904, 320] on div "22" at bounding box center [904, 322] width 16 height 15
click at [889, 342] on div "28" at bounding box center [888, 341] width 16 height 15
click at [351, 582] on div "[PERSON_NAME] Archive Trips Expenses Reports Member info Program Rates Work hou…" at bounding box center [784, 377] width 1568 height 754
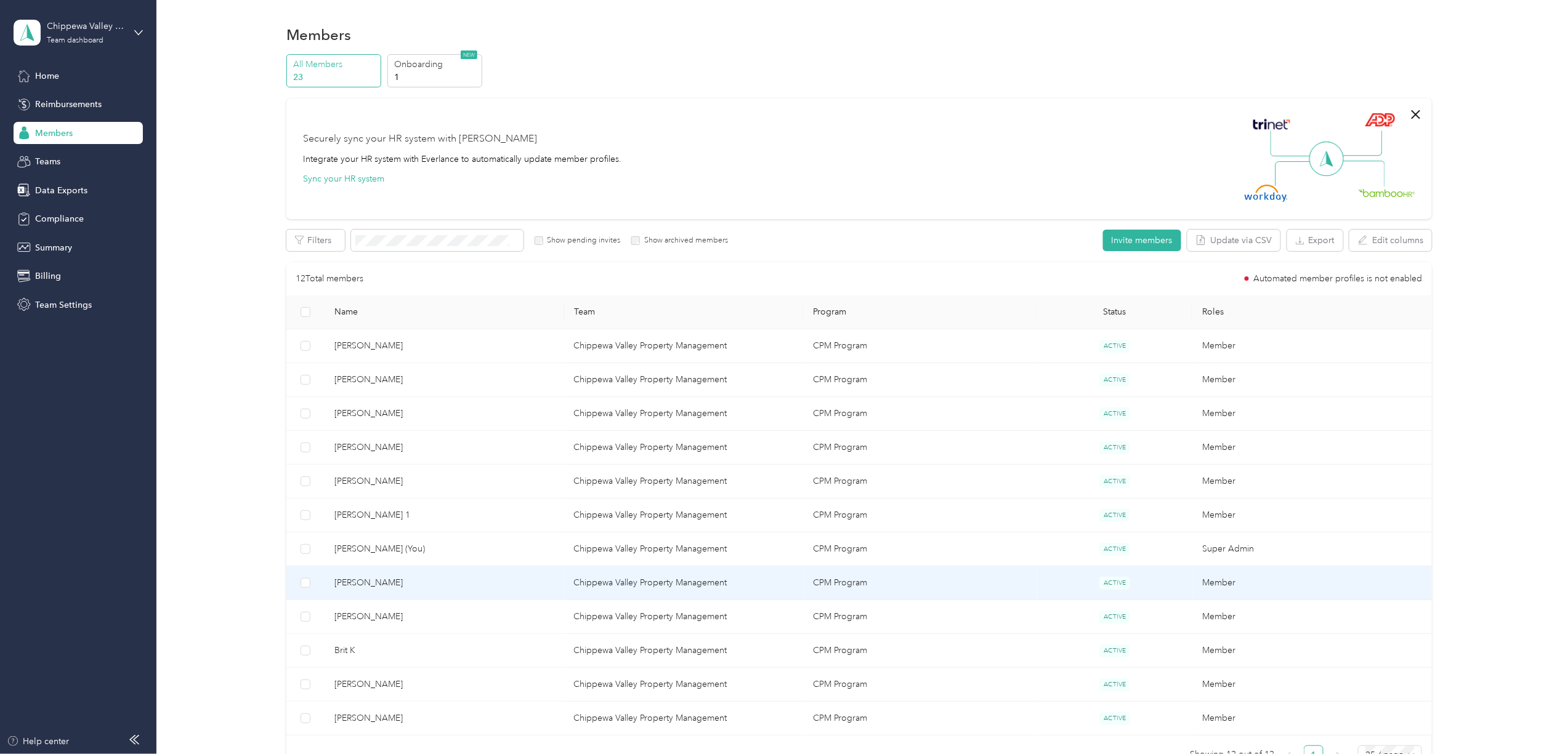
click at [350, 584] on span "[PERSON_NAME]" at bounding box center [444, 582] width 220 height 14
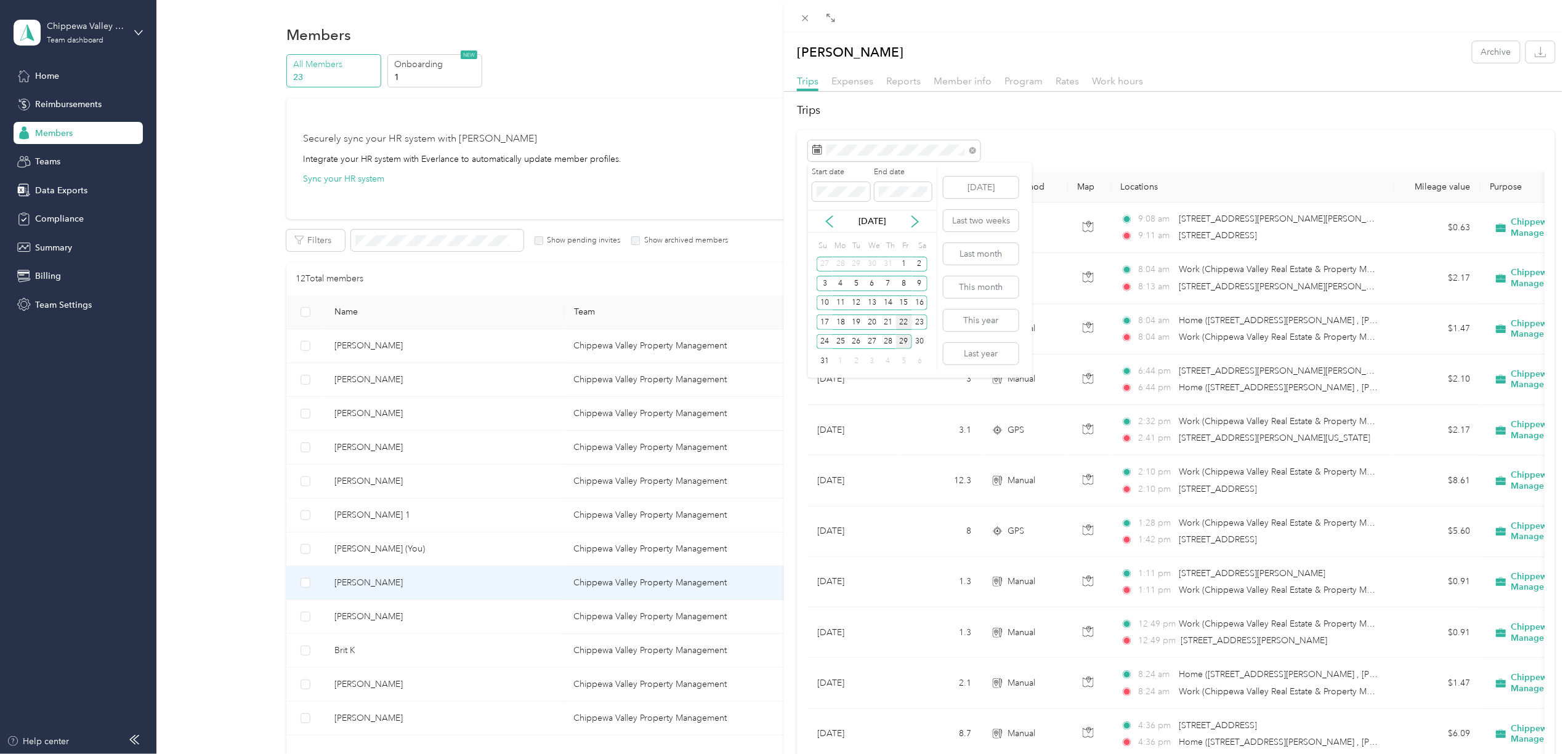
drag, startPoint x: 904, startPoint y: 318, endPoint x: 899, endPoint y: 336, distance: 18.7
click at [903, 318] on div "22" at bounding box center [904, 322] width 16 height 15
click at [891, 341] on div "28" at bounding box center [888, 341] width 16 height 15
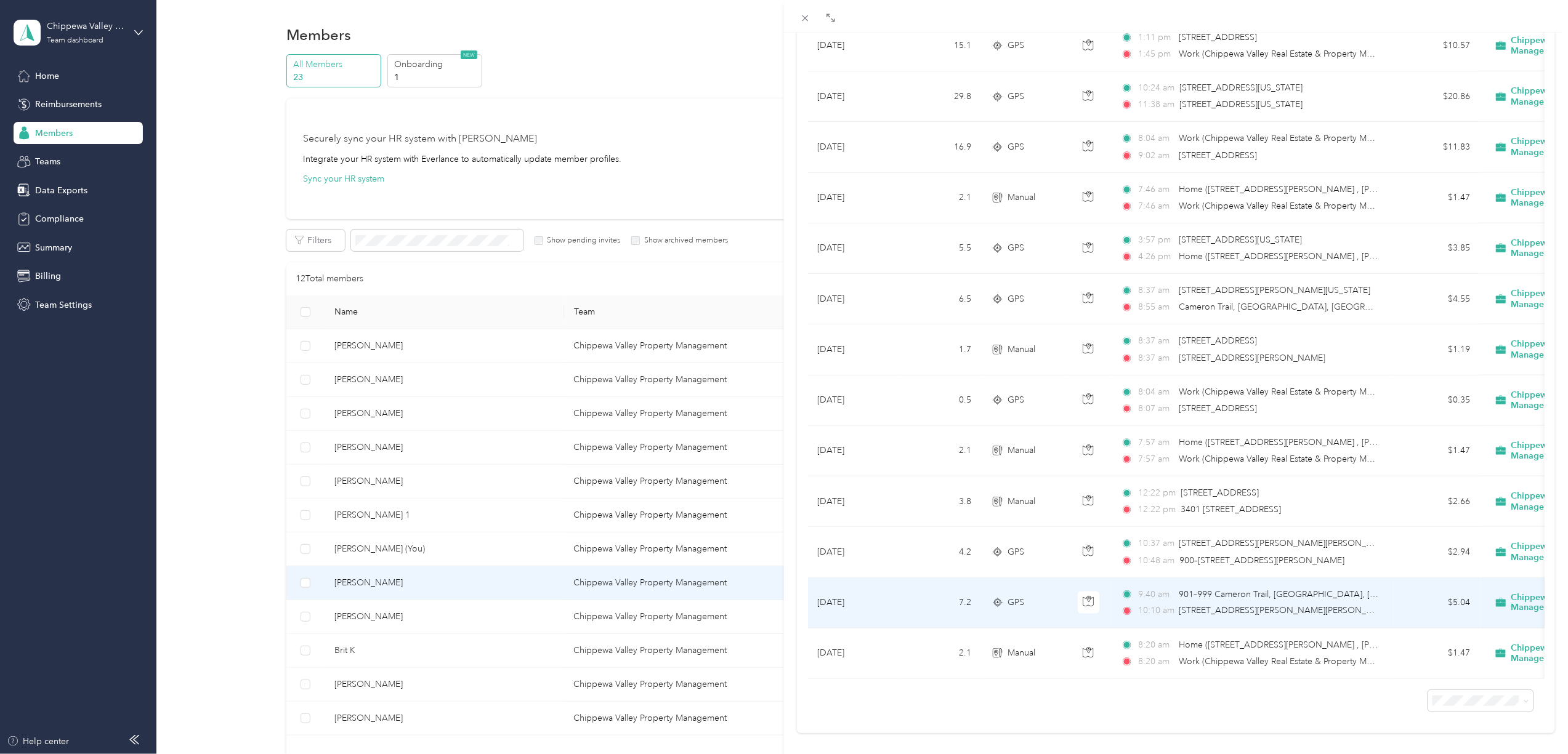
scroll to position [779, 0]
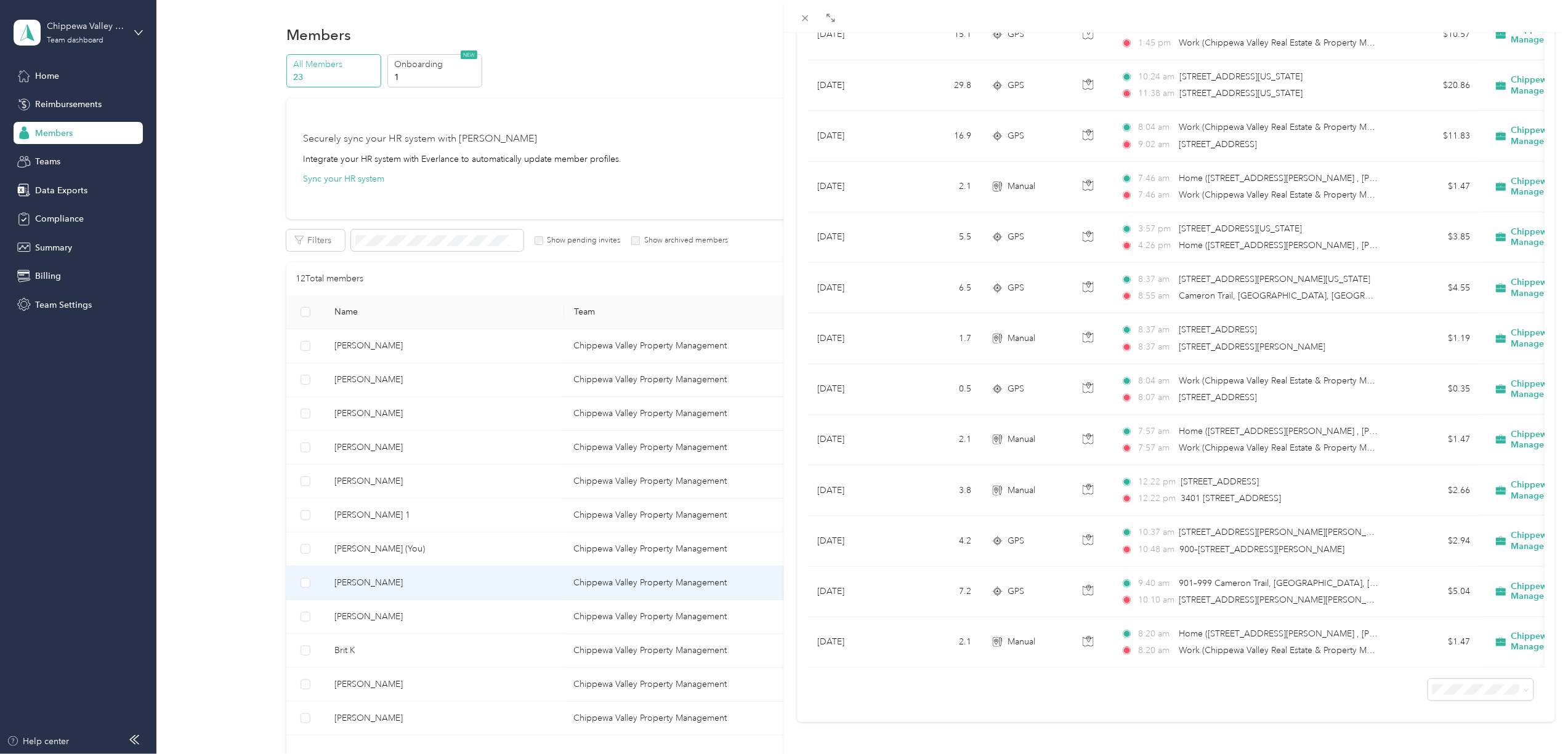
click at [361, 619] on div "[PERSON_NAME] Archive Trips Expenses Reports Member info Program Rates Work hou…" at bounding box center [784, 377] width 1568 height 754
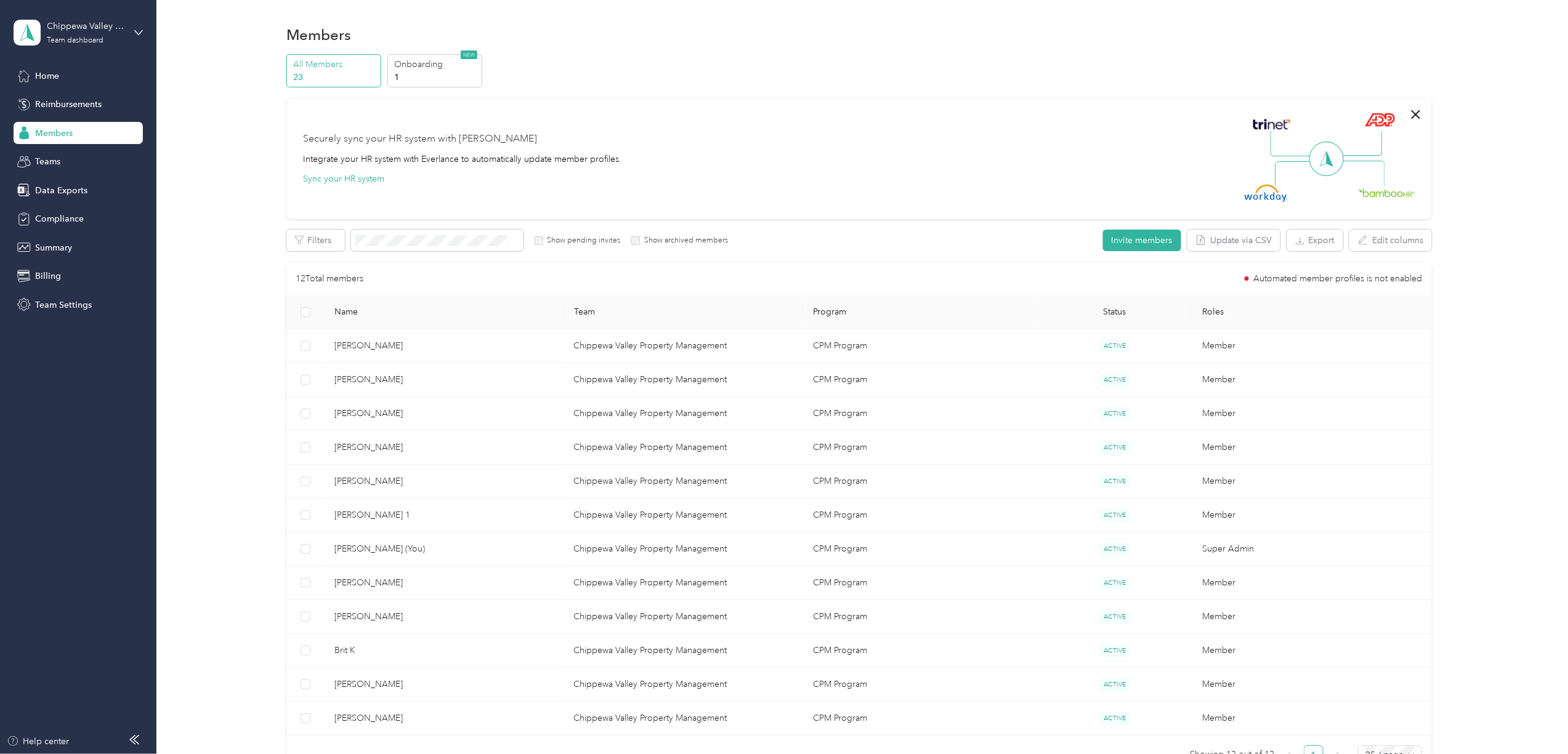
click at [361, 619] on div at bounding box center [784, 377] width 1568 height 754
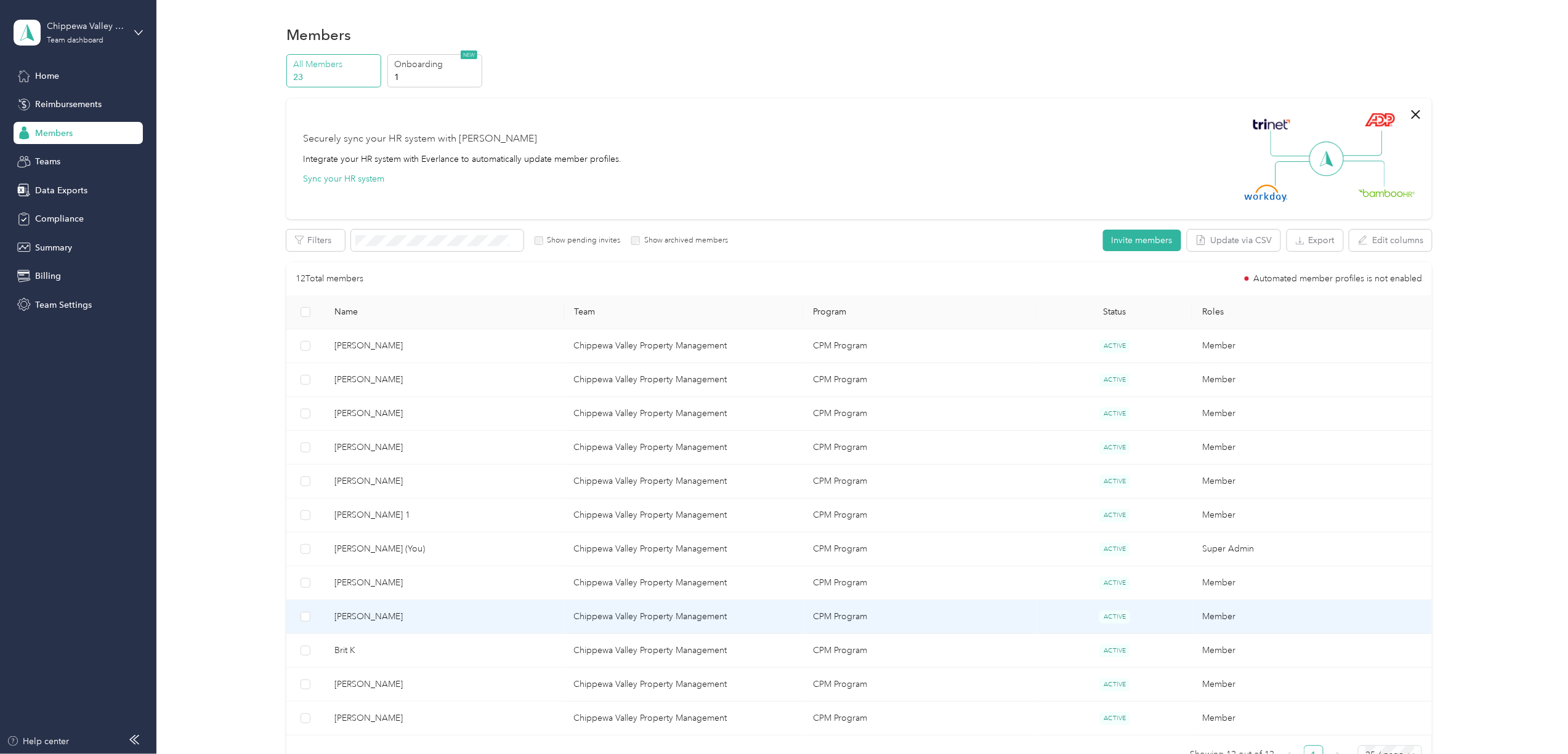
click at [360, 619] on span "[PERSON_NAME]" at bounding box center [444, 616] width 220 height 14
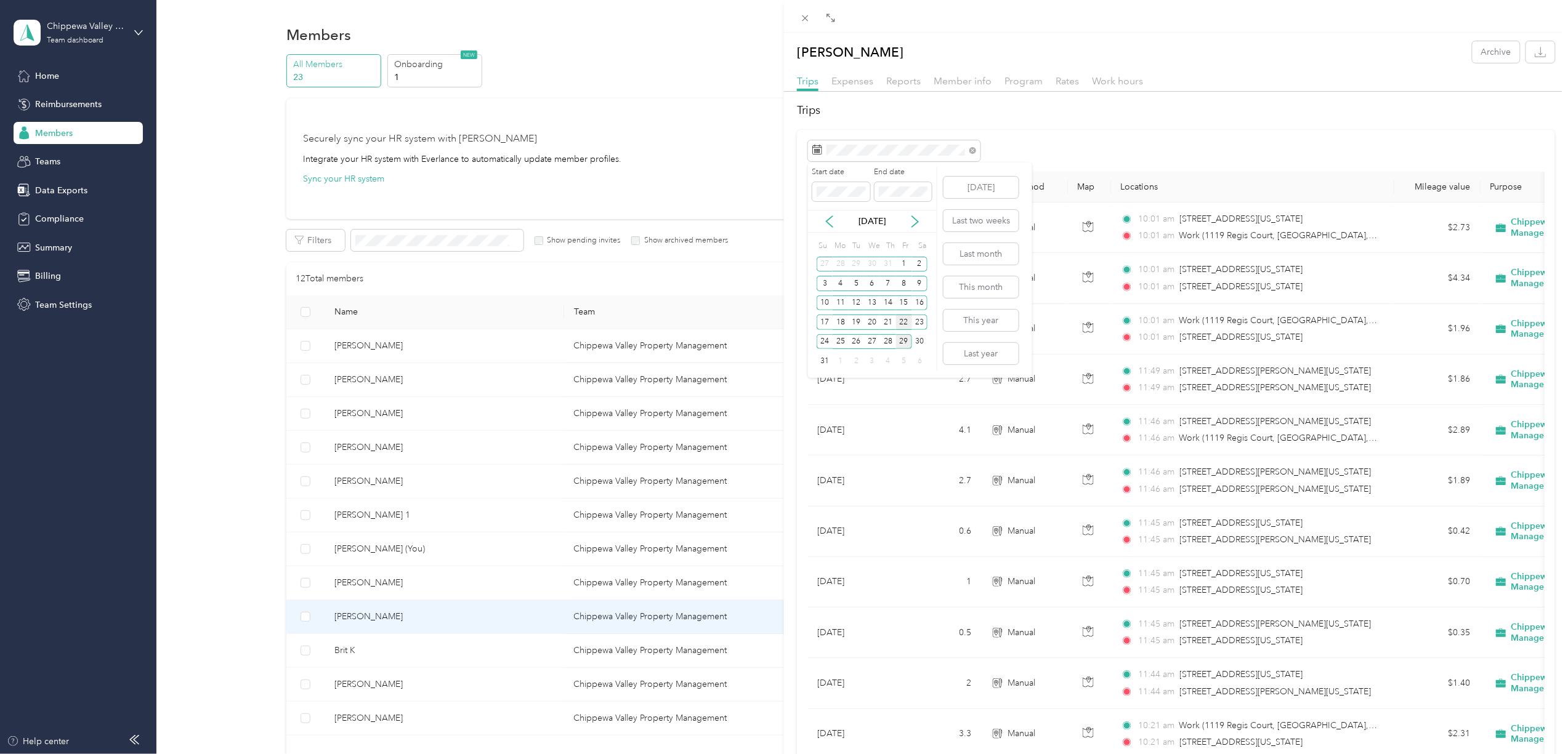
click at [904, 323] on div "22" at bounding box center [904, 322] width 16 height 15
click at [887, 343] on div "28" at bounding box center [888, 341] width 16 height 15
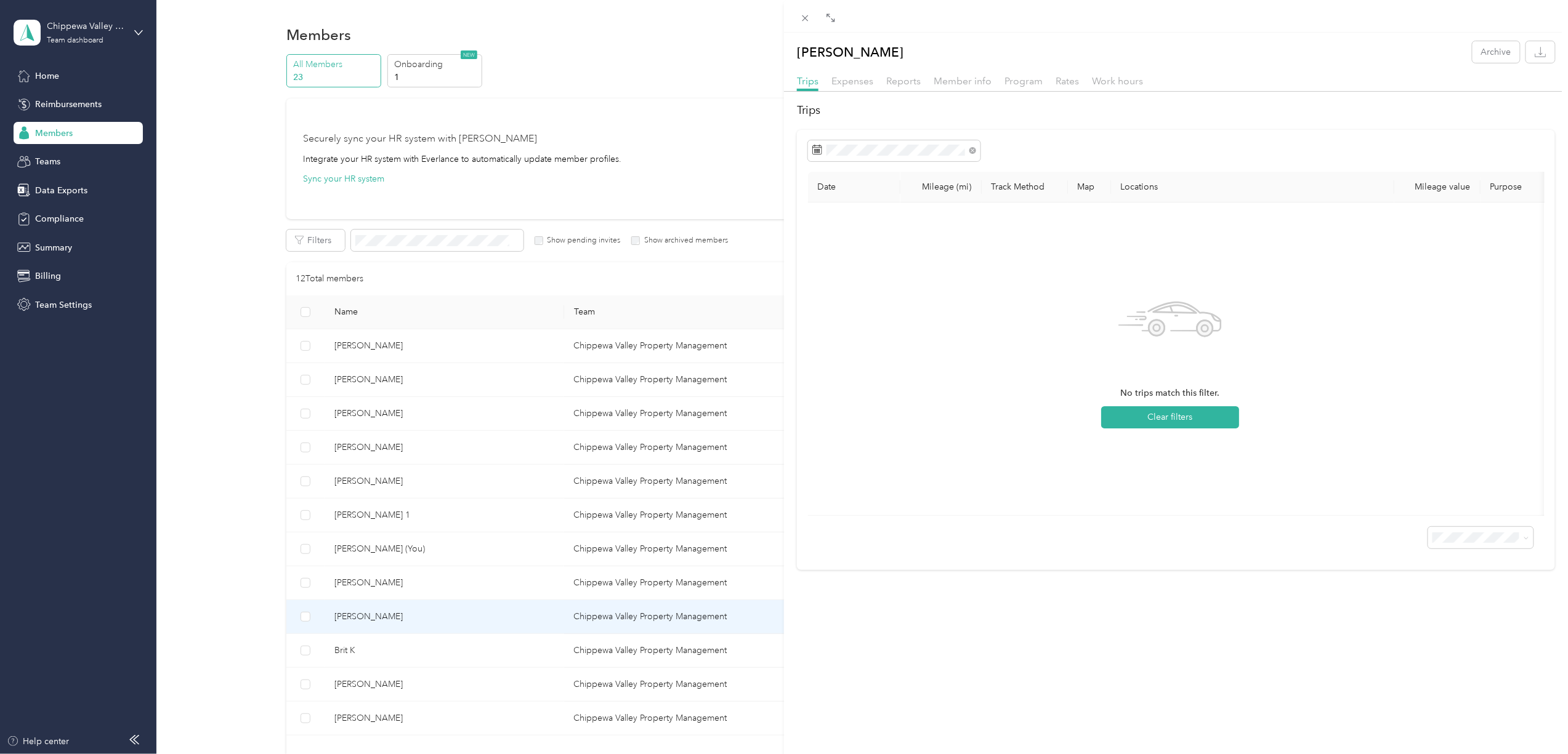
click at [353, 645] on div "[PERSON_NAME] K Archive Trips Expenses Reports Member info Program Rates Work h…" at bounding box center [784, 377] width 1568 height 754
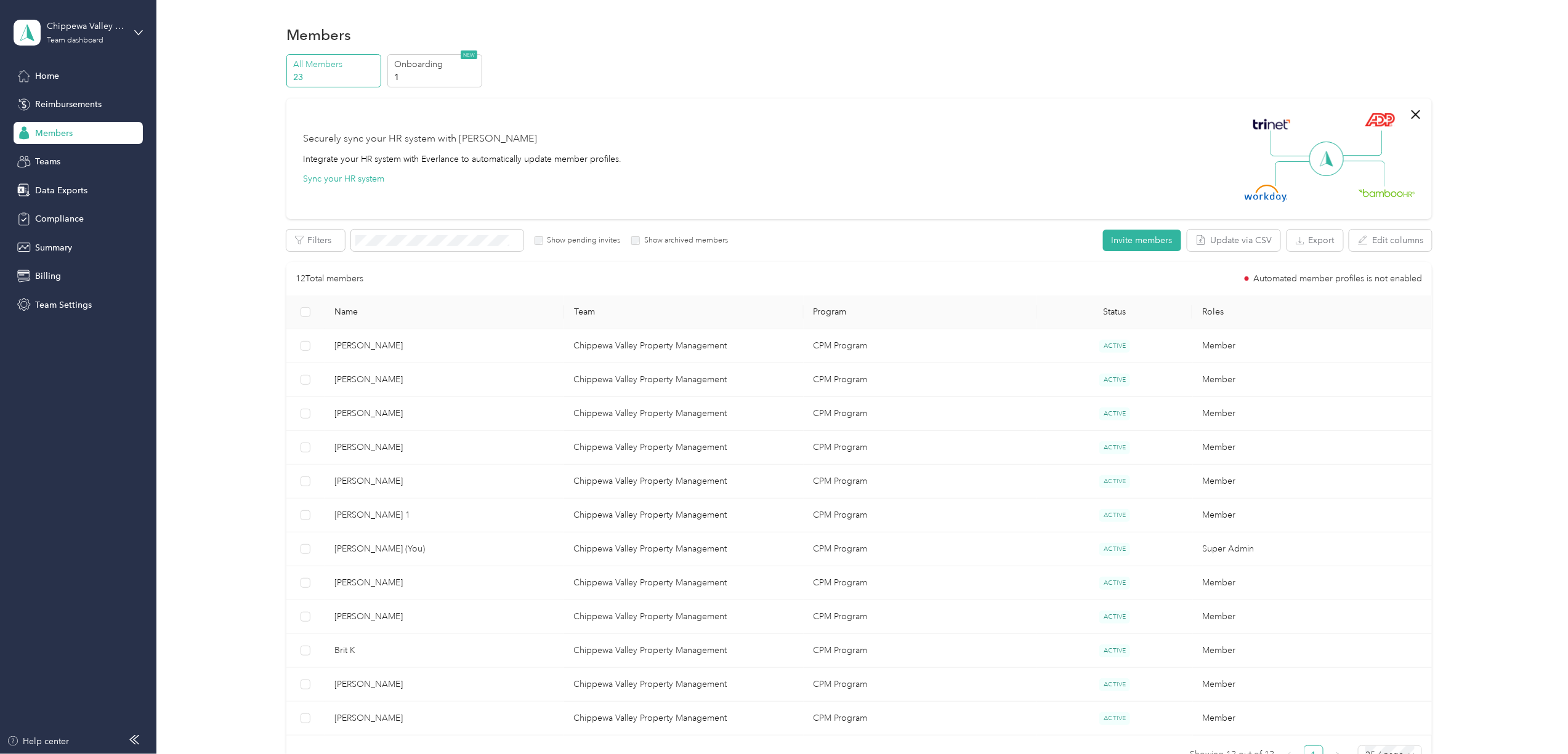
click at [352, 656] on span "Brit K" at bounding box center [444, 650] width 220 height 14
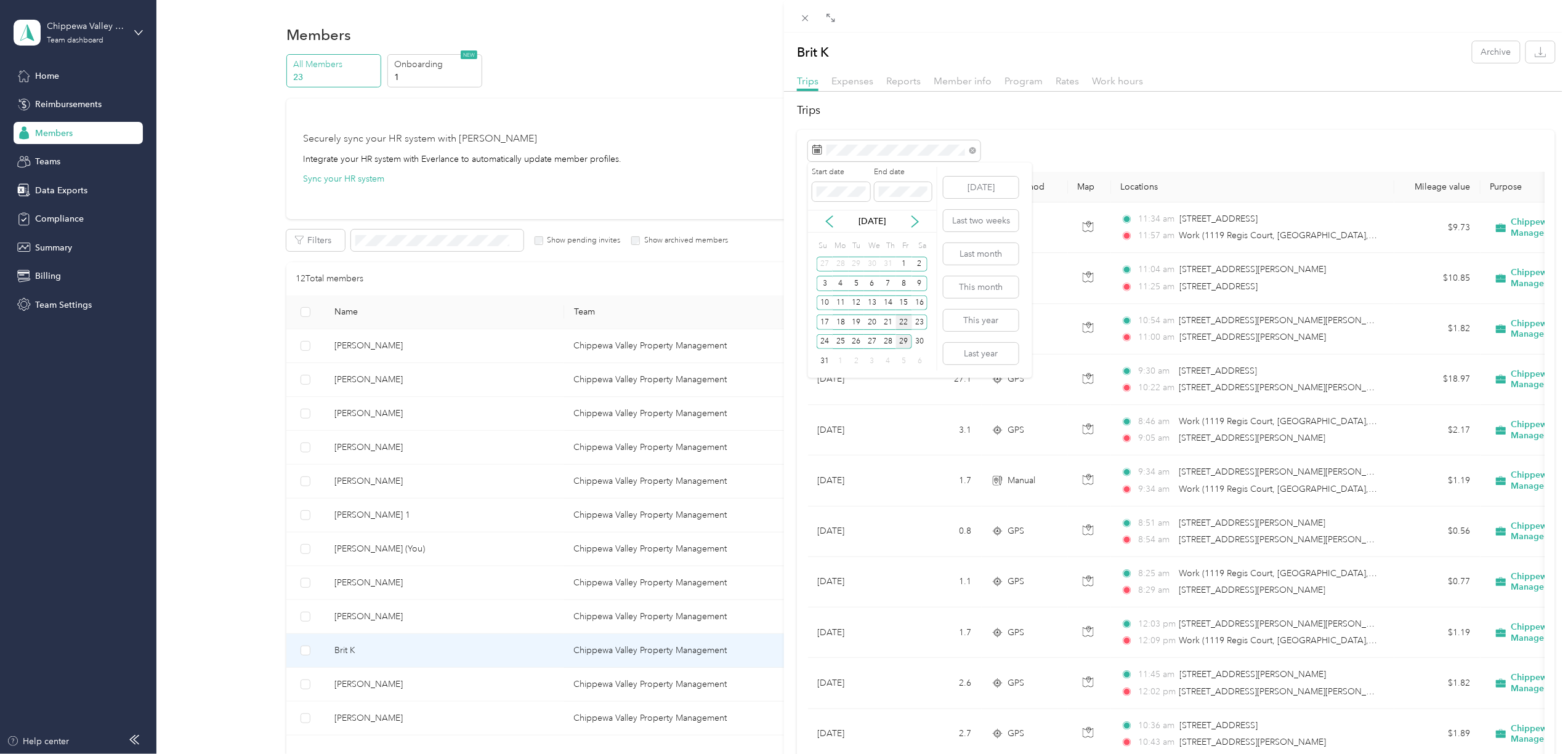
click at [898, 320] on div "22" at bounding box center [904, 322] width 16 height 15
click at [884, 345] on div "28" at bounding box center [888, 341] width 16 height 15
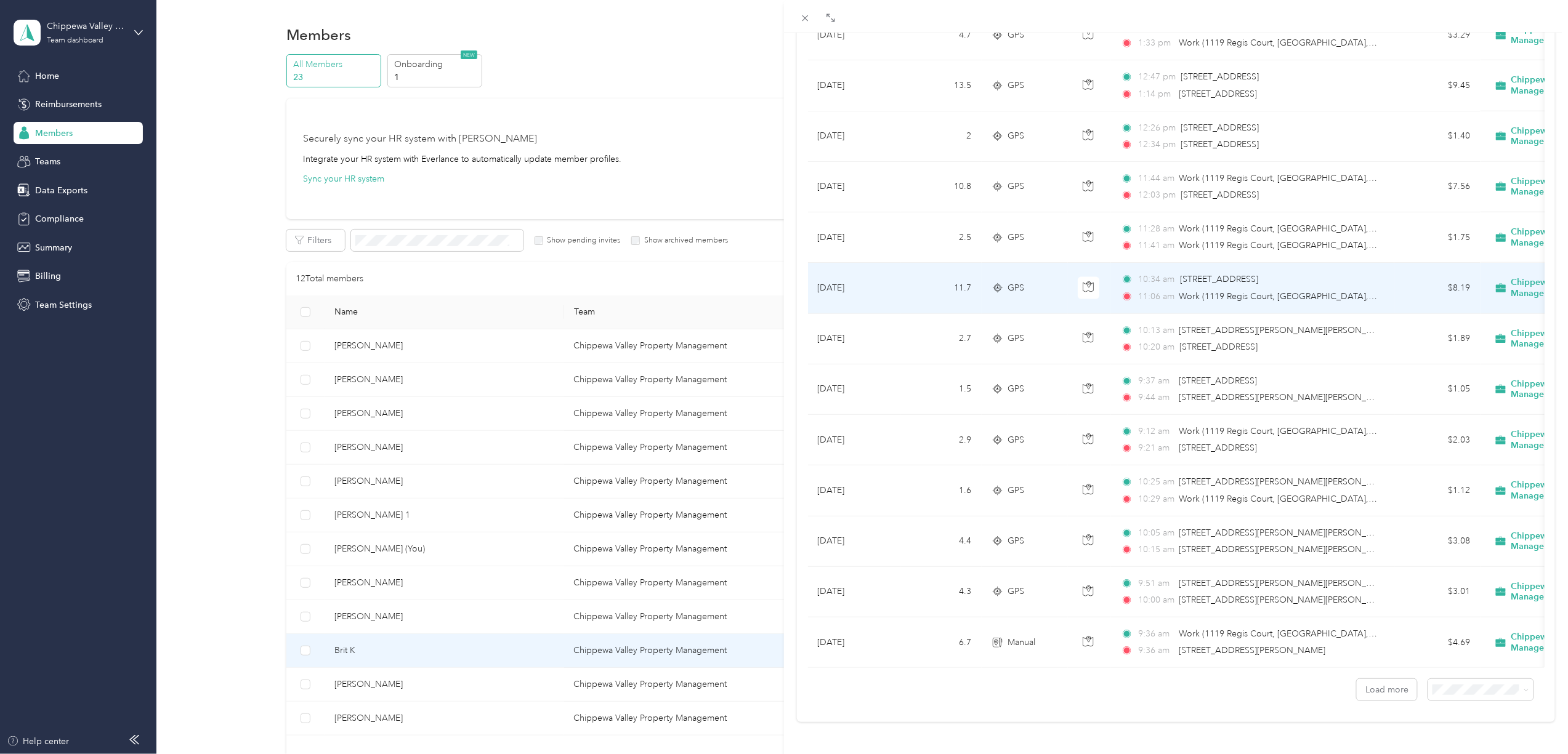
scroll to position [830, 0]
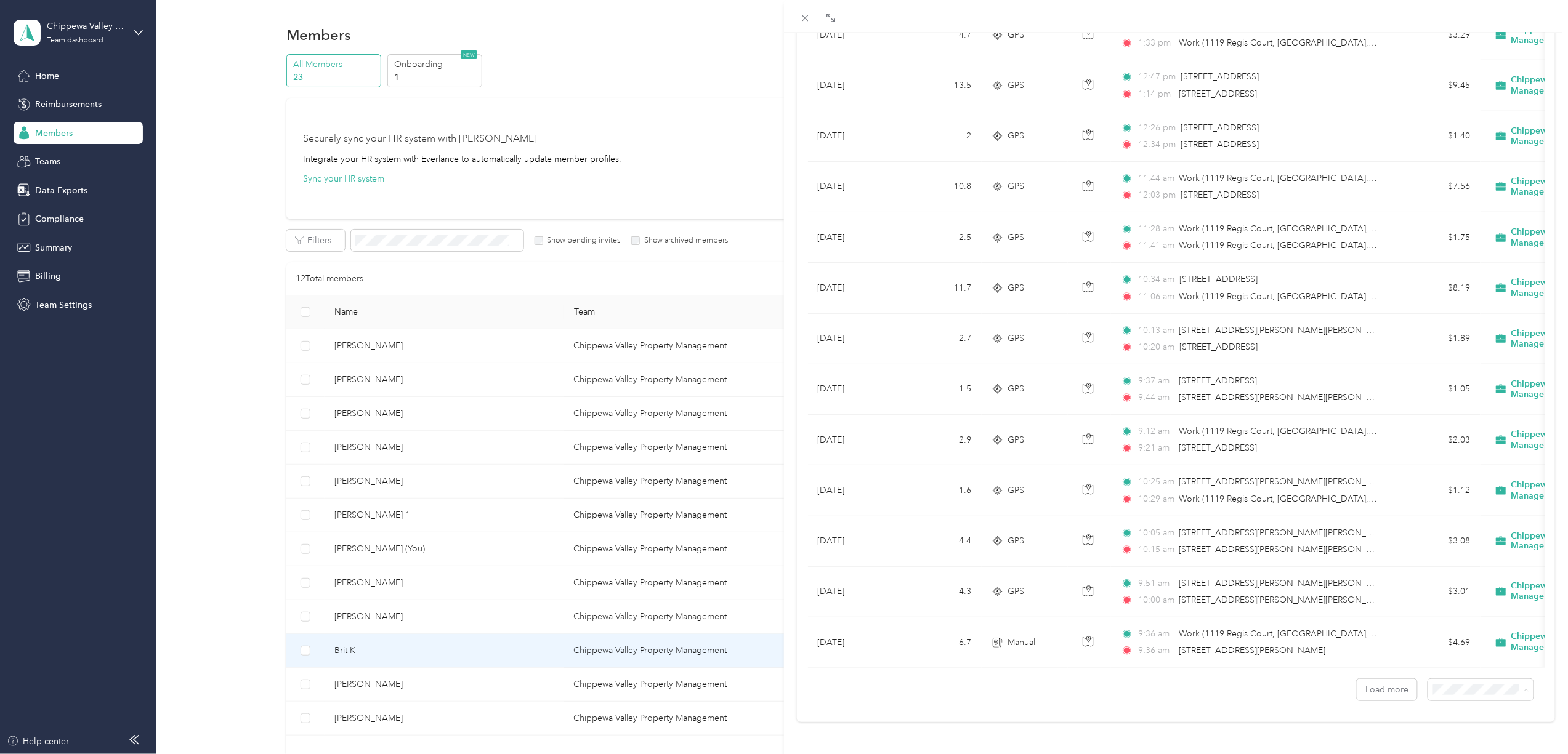
click at [1436, 655] on span "100 per load" at bounding box center [1450, 654] width 50 height 11
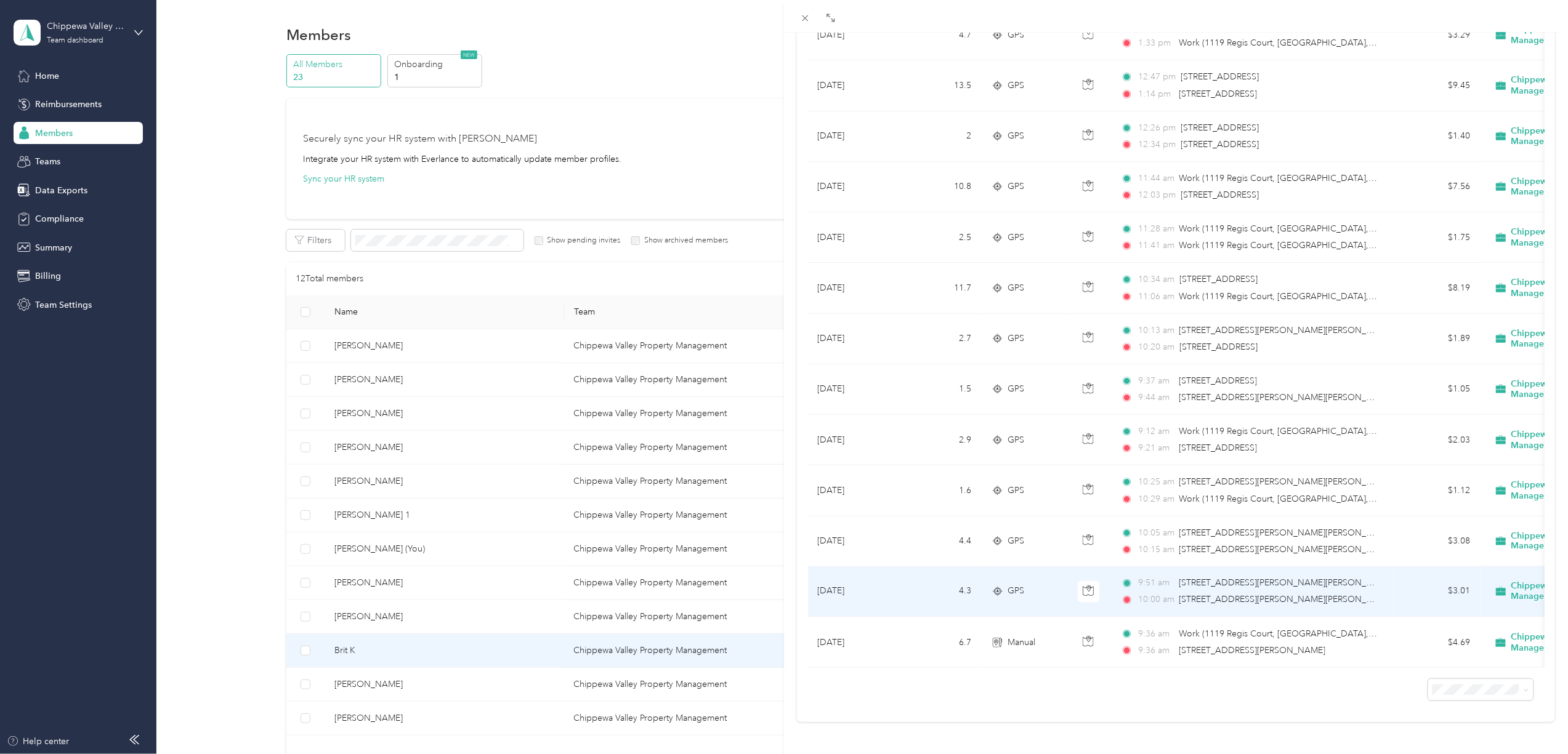
scroll to position [830, 0]
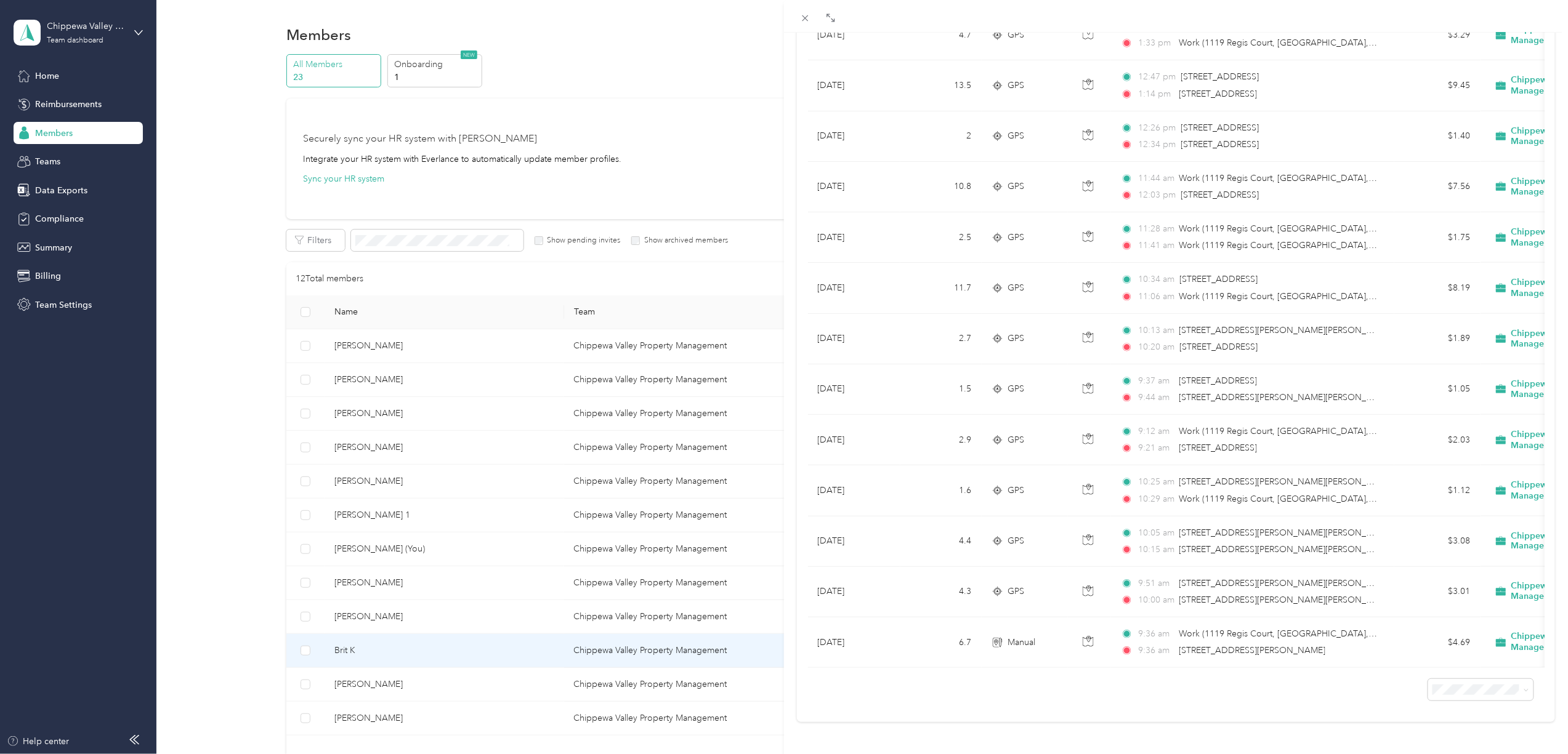
click at [367, 695] on div "Brit K Archive Trips Expenses Reports Member info Program Rates Work hours Trip…" at bounding box center [784, 377] width 1568 height 754
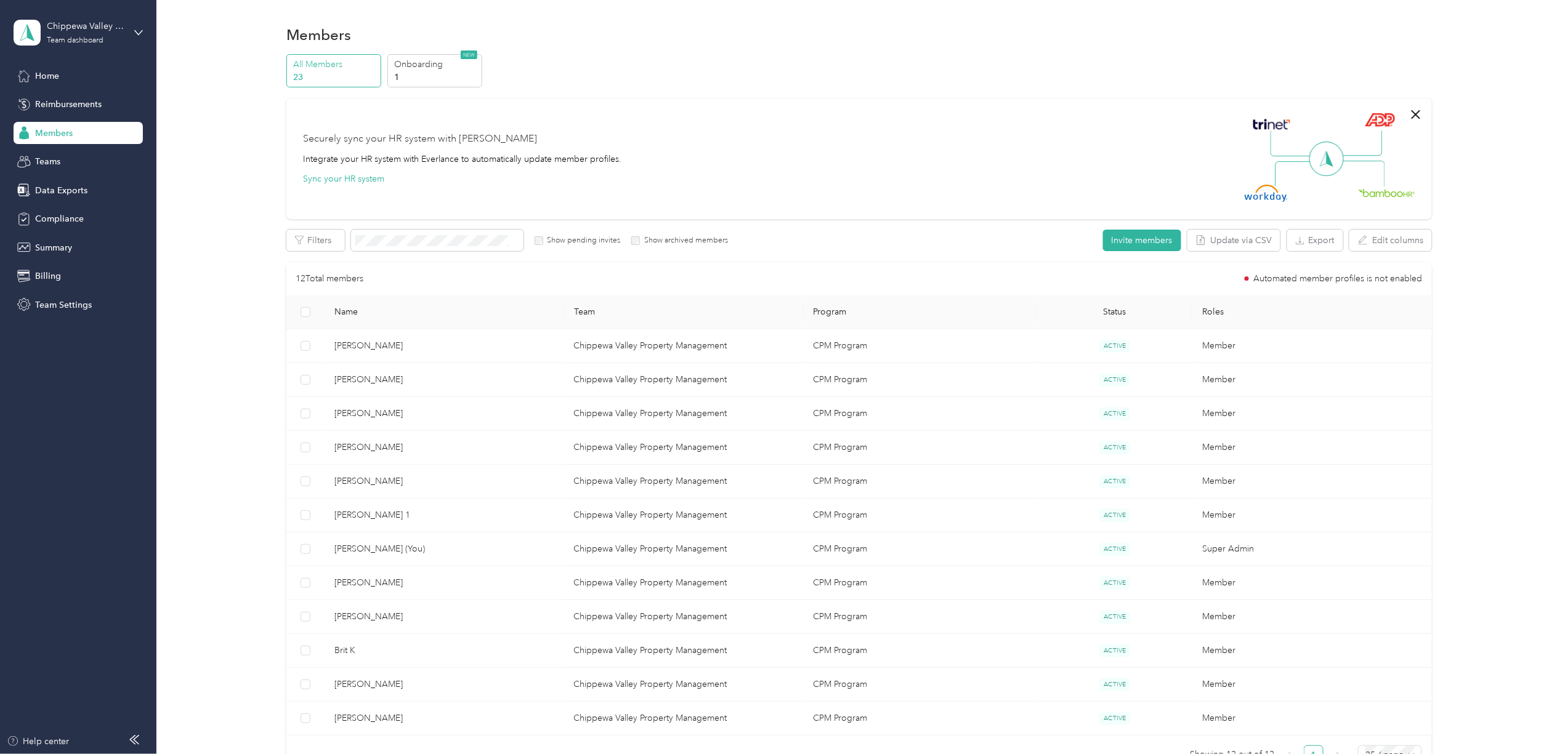
click at [358, 684] on div at bounding box center [784, 377] width 1568 height 754
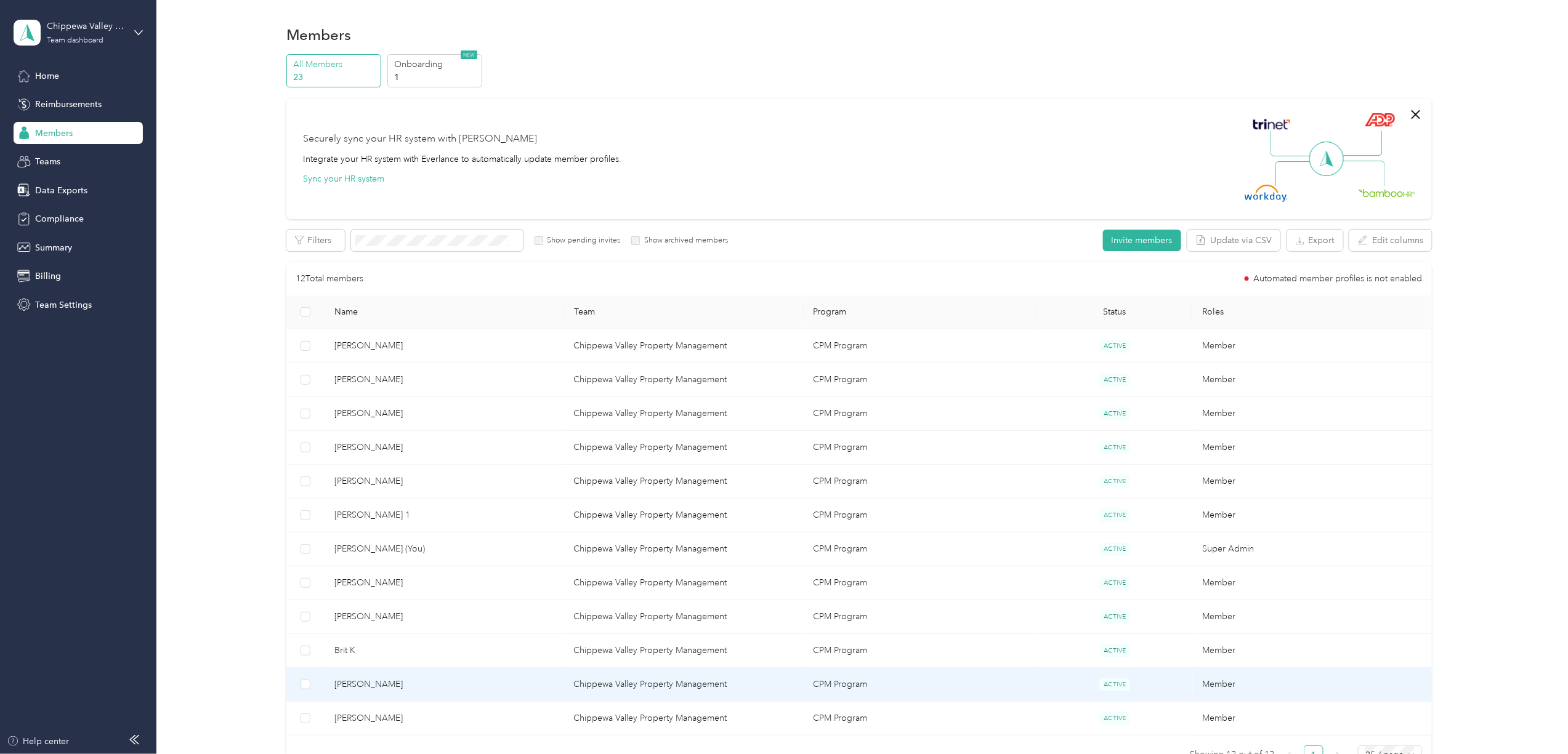
click at [358, 684] on span "[PERSON_NAME]" at bounding box center [444, 684] width 220 height 14
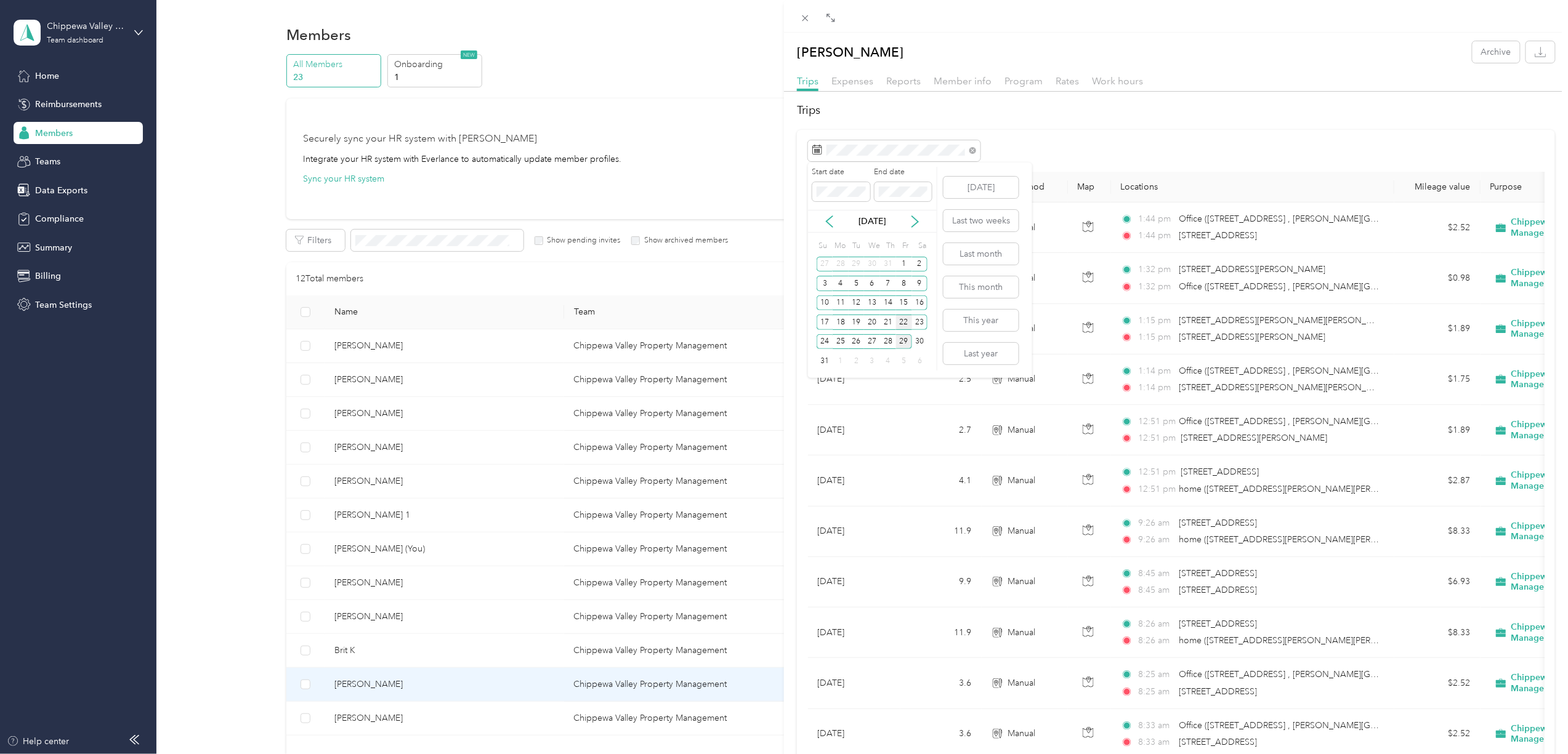
click at [901, 326] on div "22" at bounding box center [904, 322] width 16 height 15
click at [885, 343] on div "28" at bounding box center [888, 341] width 16 height 15
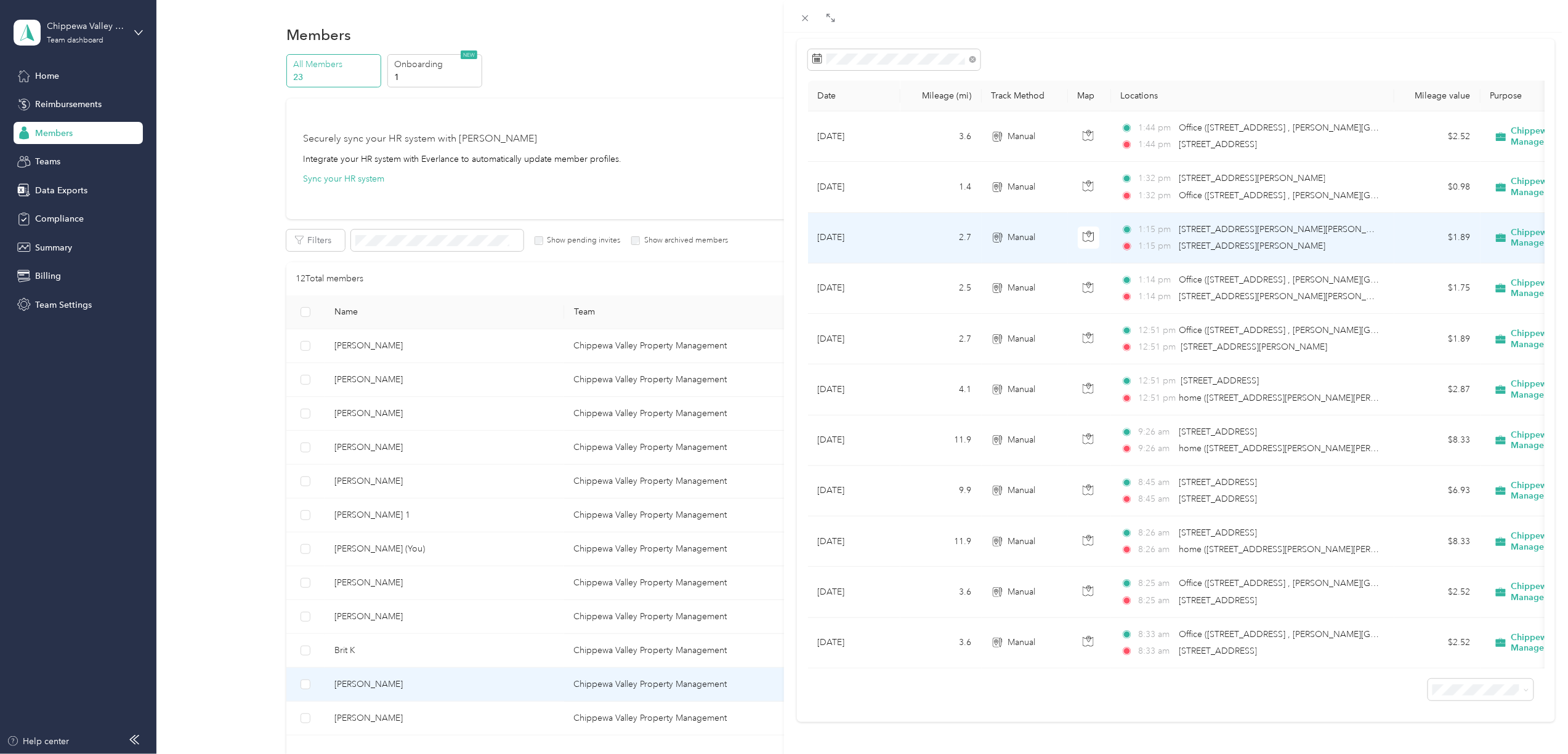
scroll to position [119, 0]
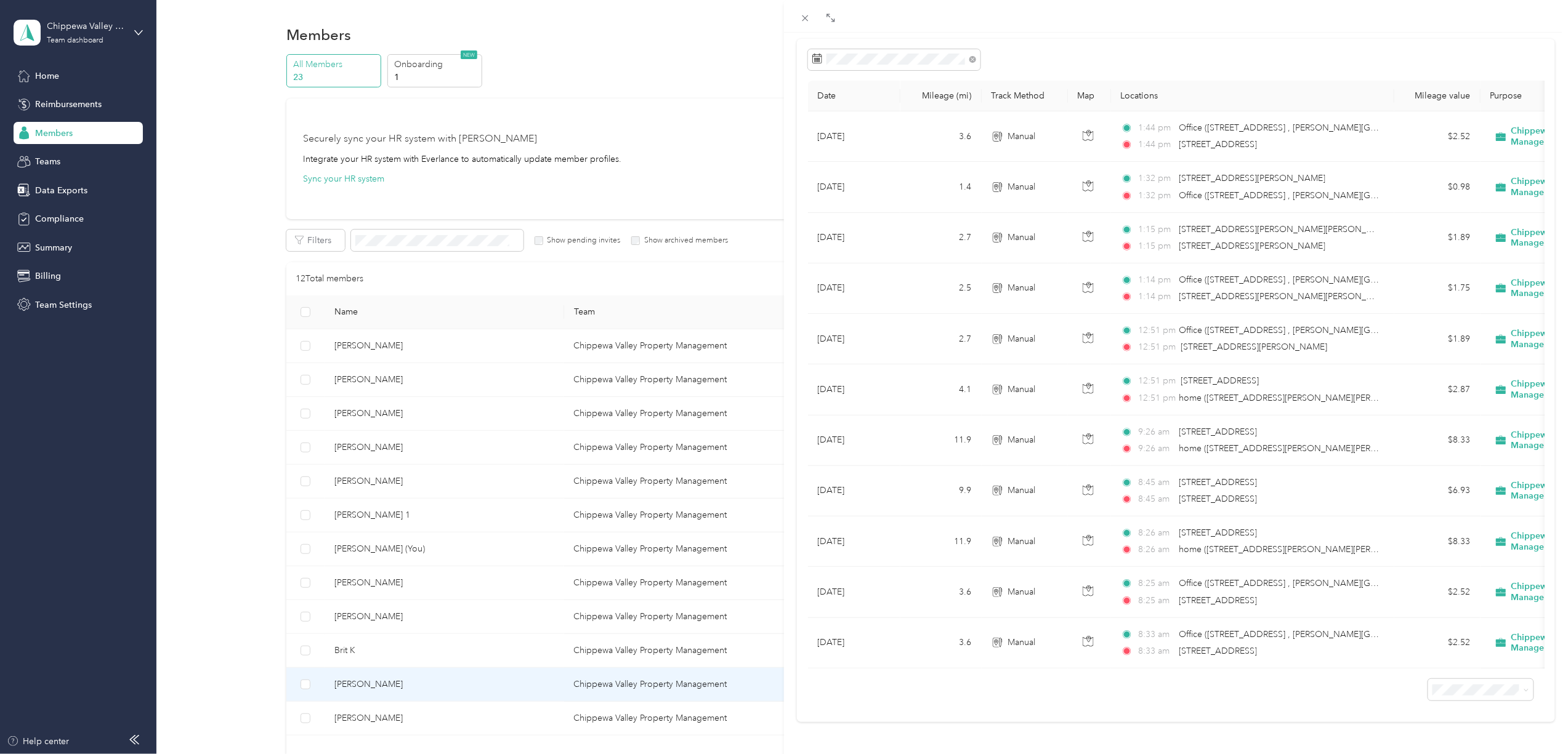
click at [372, 725] on div "[PERSON_NAME] Archive Trips Expenses Reports Member info Program Rates Work hou…" at bounding box center [784, 377] width 1568 height 754
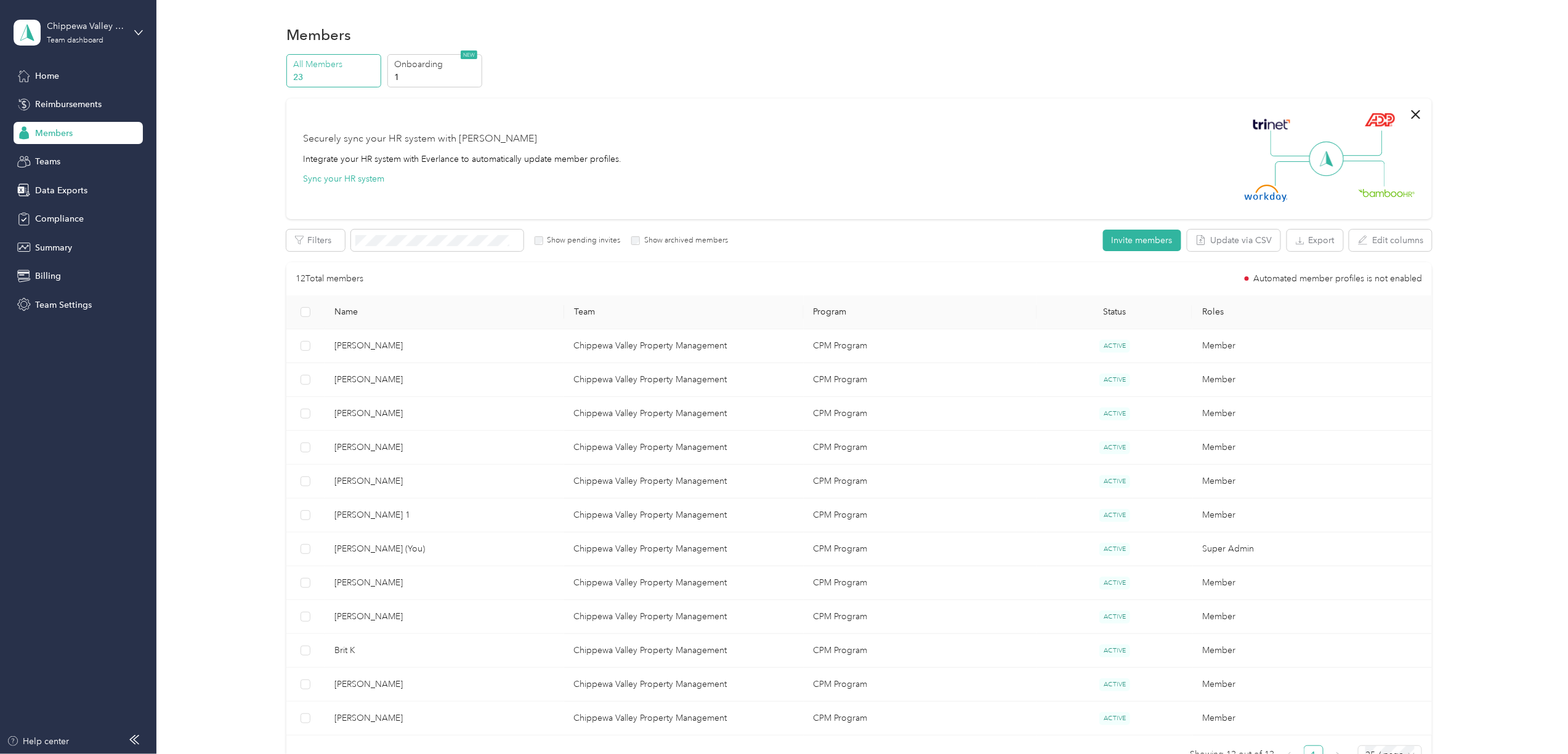
click at [366, 722] on div at bounding box center [784, 377] width 1568 height 754
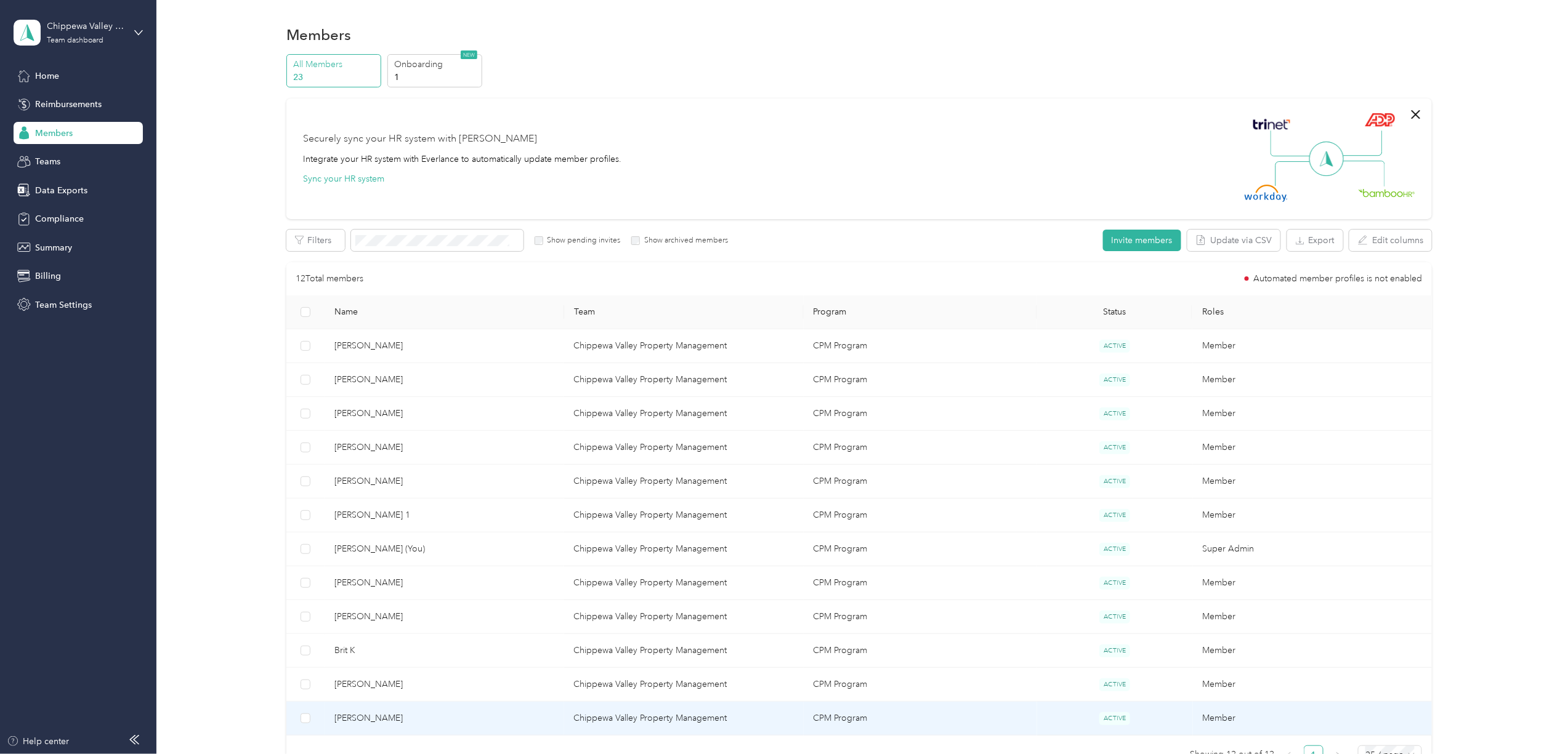
click at [357, 717] on span "[PERSON_NAME]" at bounding box center [444, 718] width 220 height 14
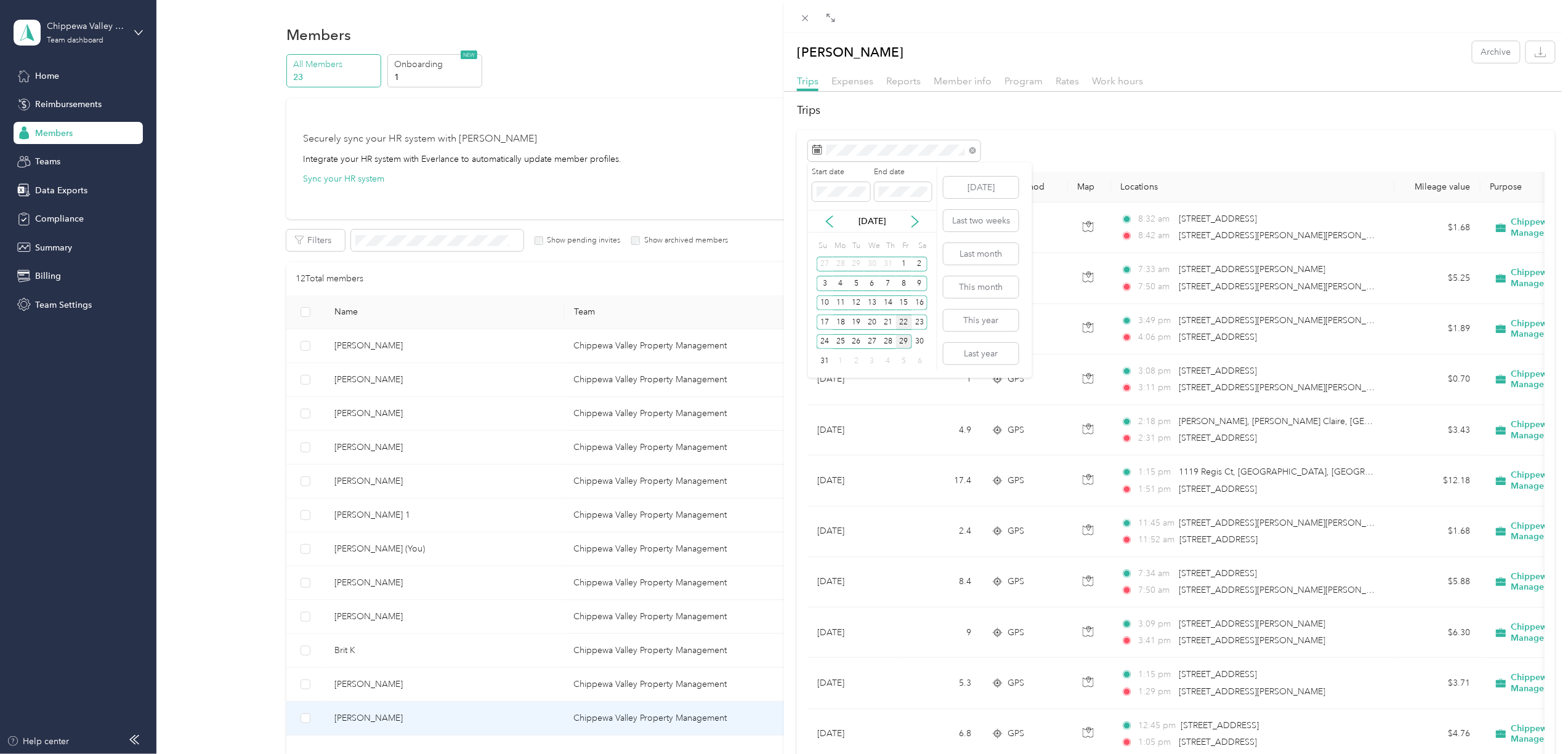
click at [901, 326] on div "22" at bounding box center [904, 322] width 16 height 15
click at [888, 342] on div "28" at bounding box center [888, 341] width 16 height 15
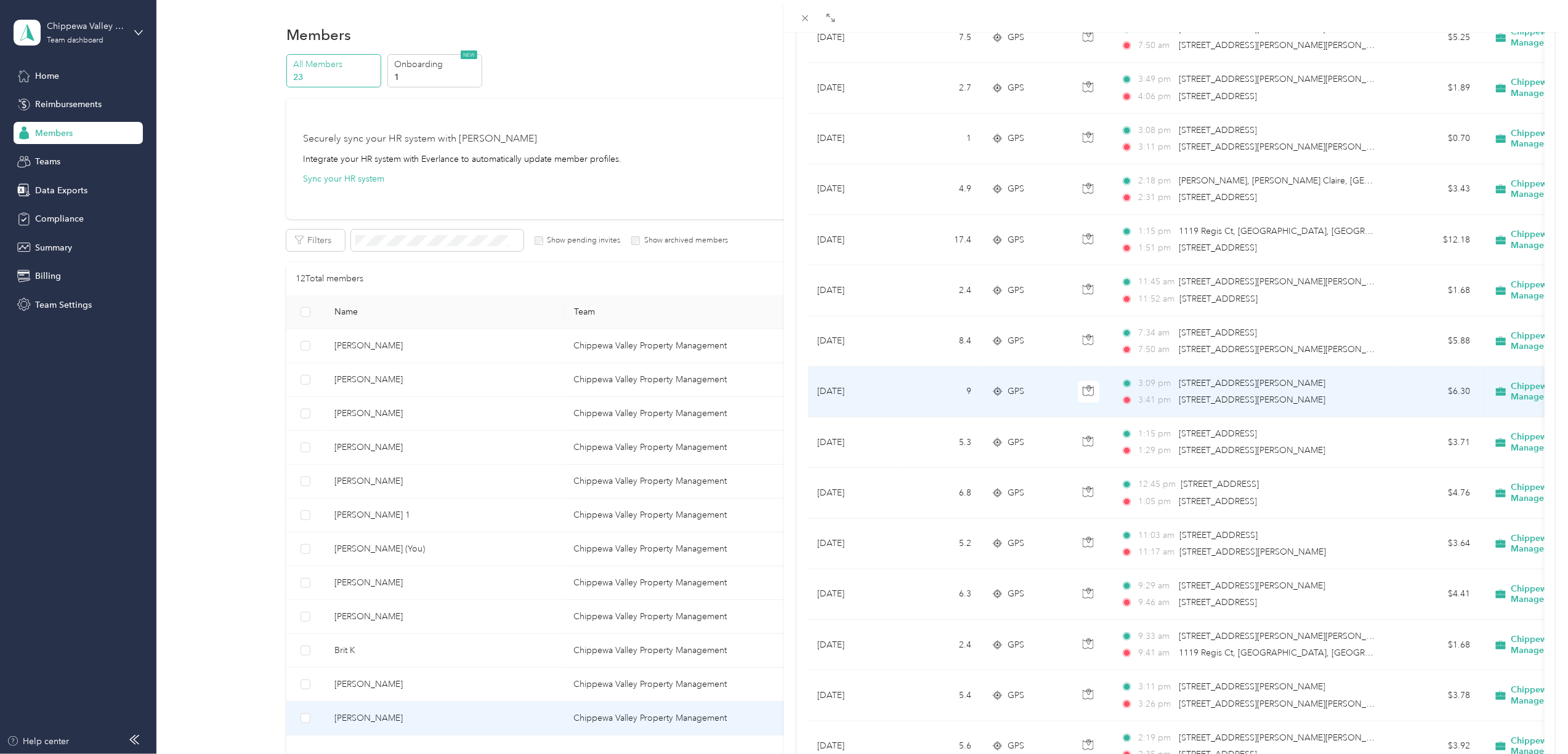
scroll to position [372, 0]
